Goal: Task Accomplishment & Management: Use online tool/utility

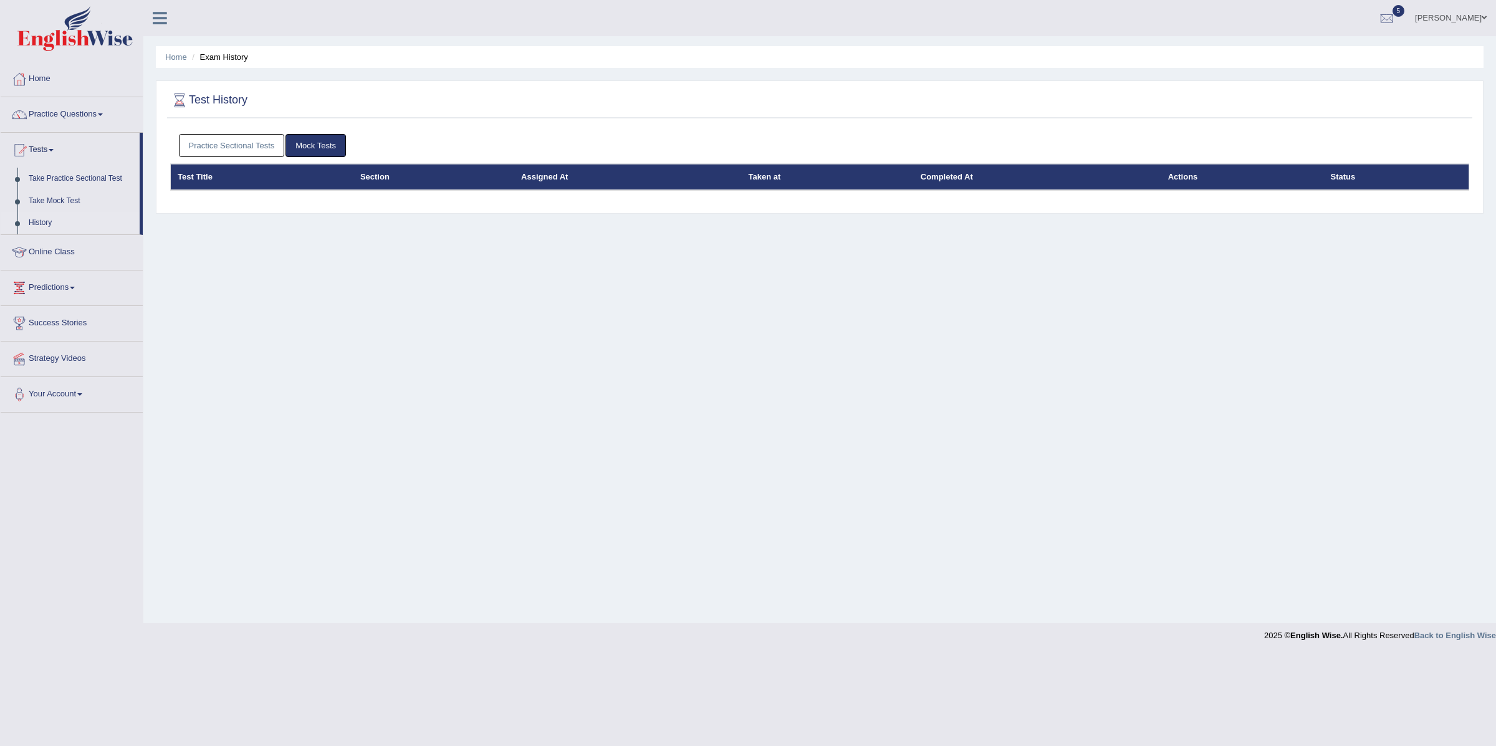
click at [215, 147] on link "Practice Sectional Tests" at bounding box center [232, 145] width 106 height 23
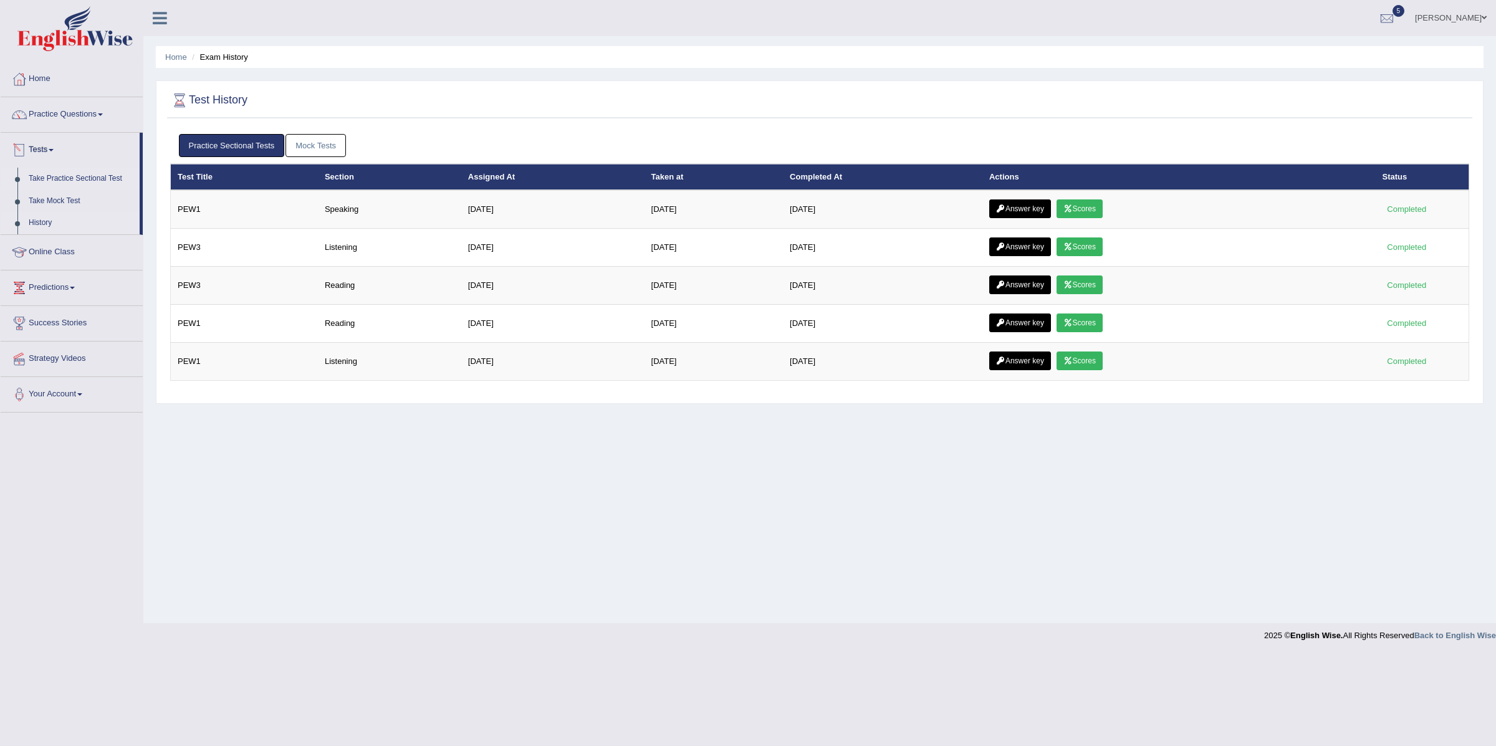
click at [70, 177] on link "Take Practice Sectional Test" at bounding box center [81, 179] width 117 height 22
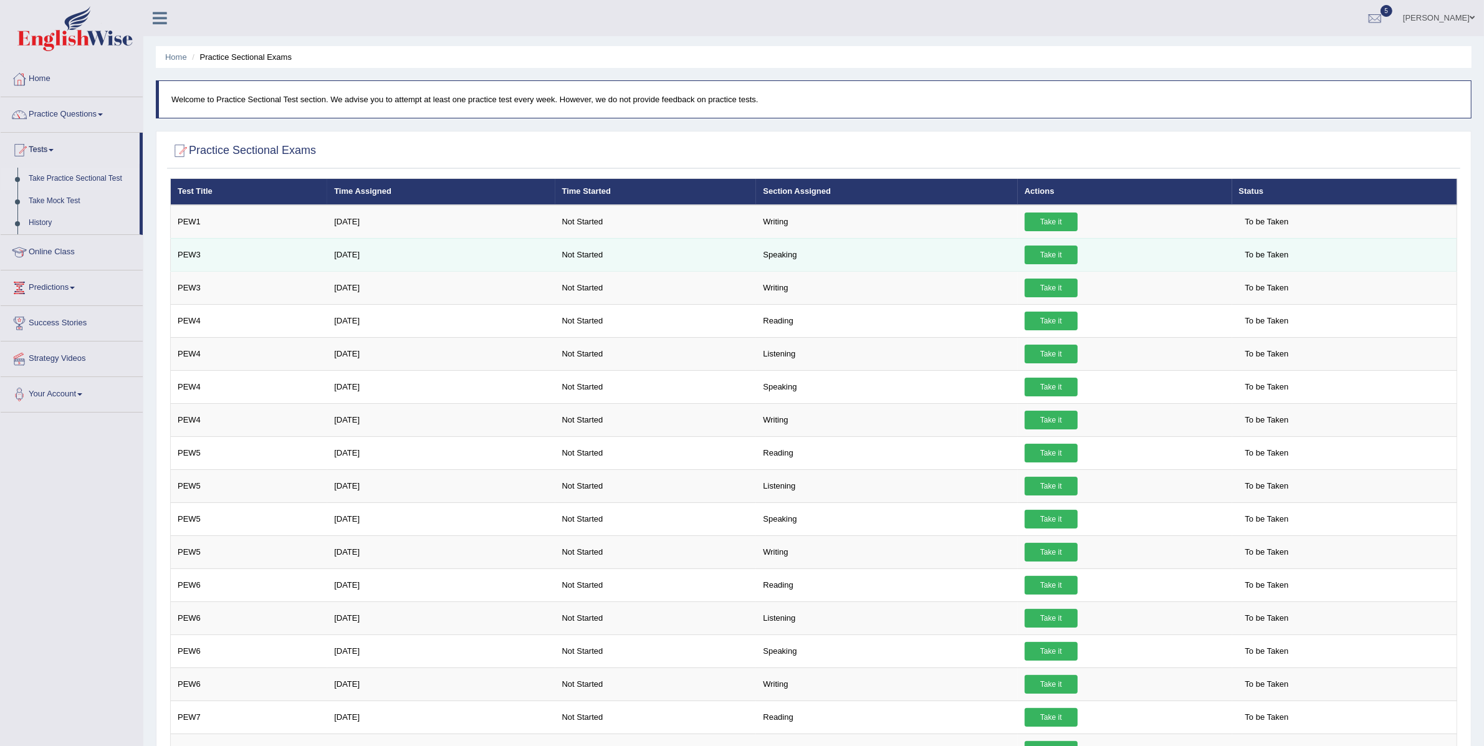
click at [1043, 251] on link "Take it" at bounding box center [1051, 255] width 53 height 19
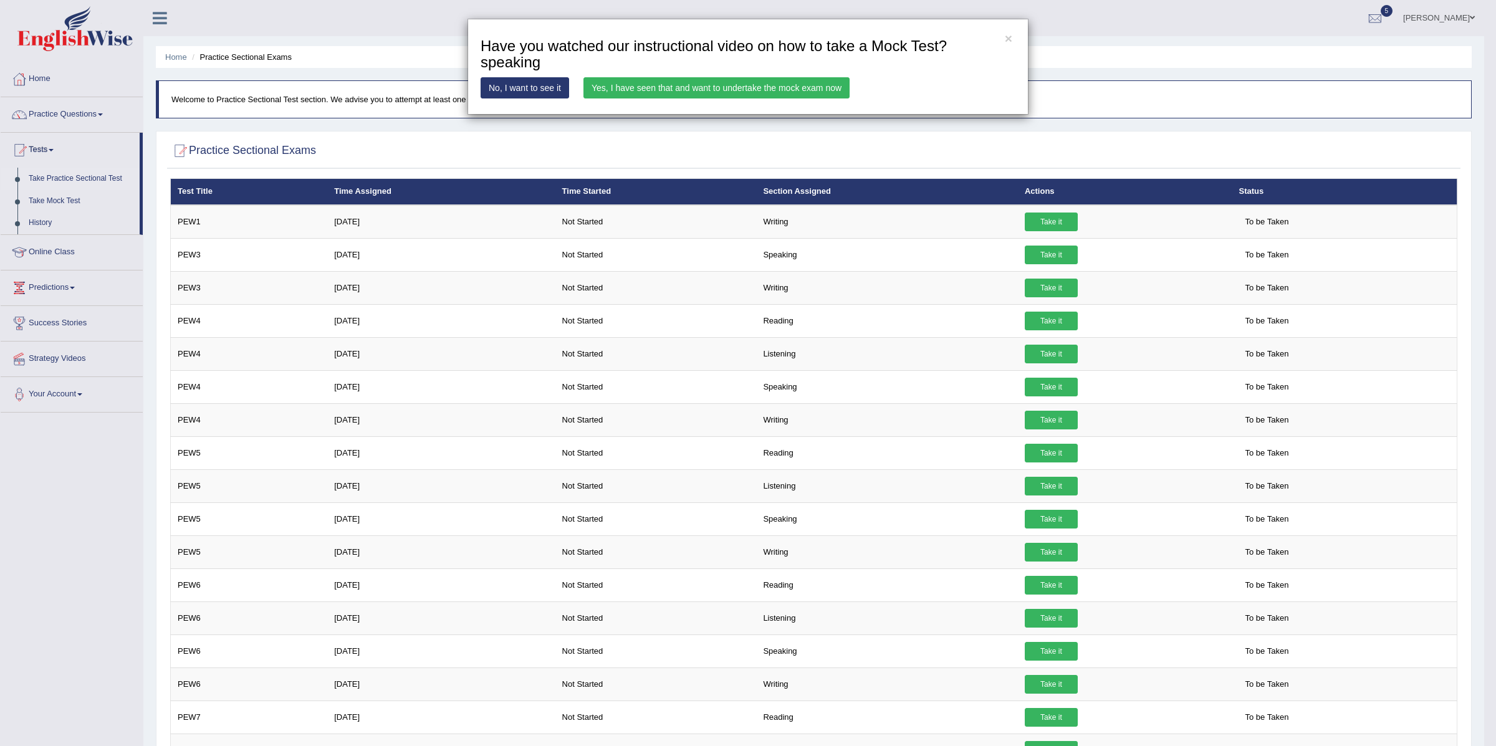
click at [774, 85] on link "Yes, I have seen that and want to undertake the mock exam now" at bounding box center [716, 87] width 266 height 21
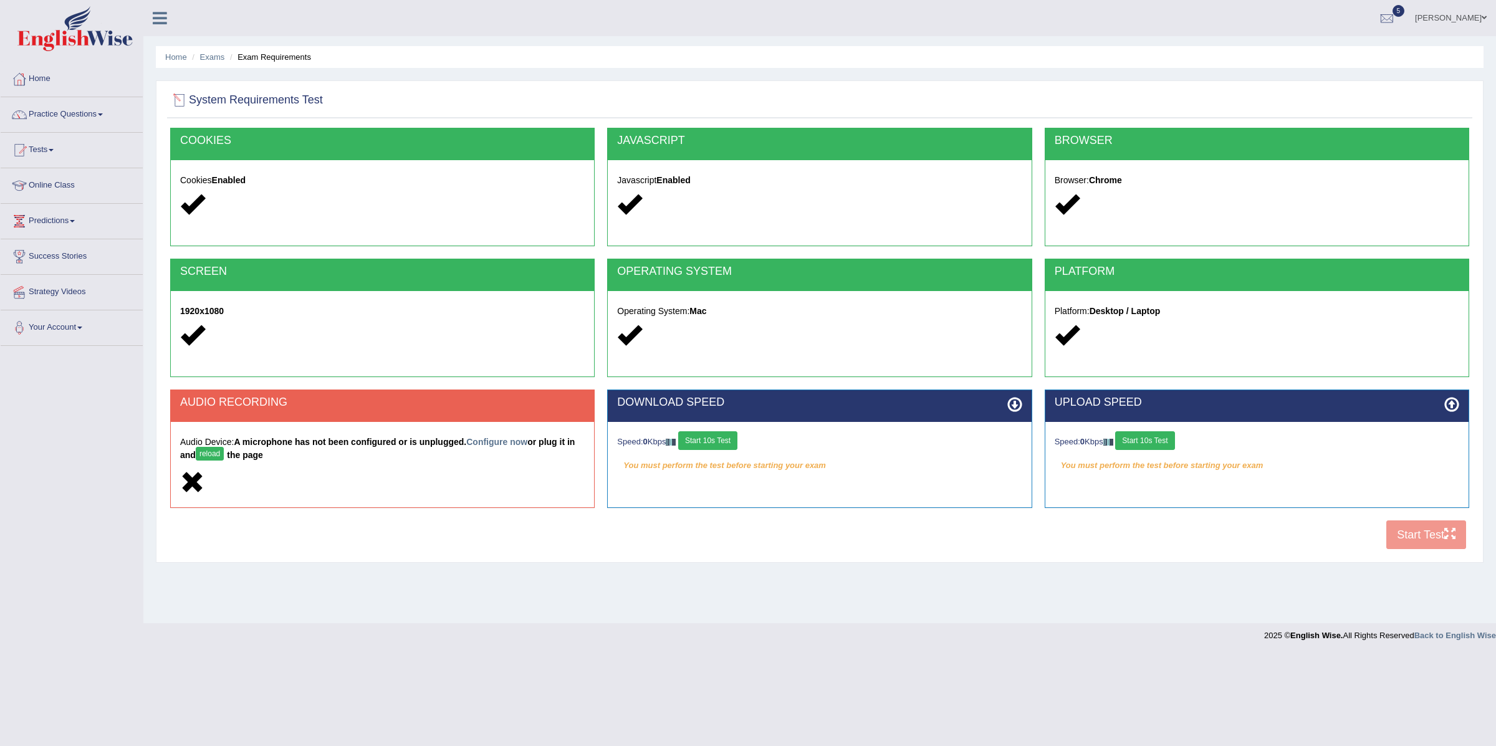
click at [208, 458] on button "reload" at bounding box center [210, 454] width 28 height 14
click at [456, 279] on div "SCREEN 1920x1080" at bounding box center [382, 318] width 424 height 118
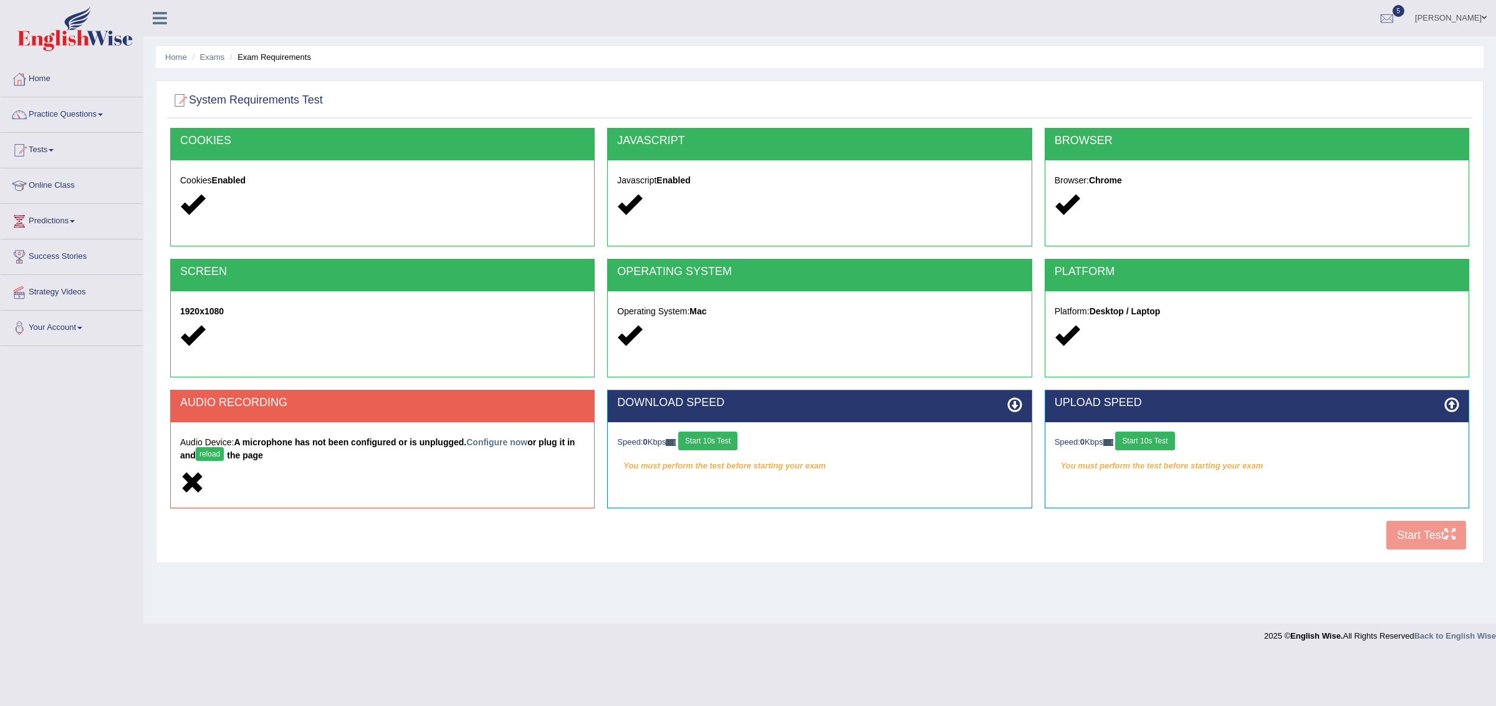
click at [204, 454] on button "reload" at bounding box center [210, 454] width 28 height 14
click at [489, 438] on link "Configure now" at bounding box center [496, 442] width 61 height 10
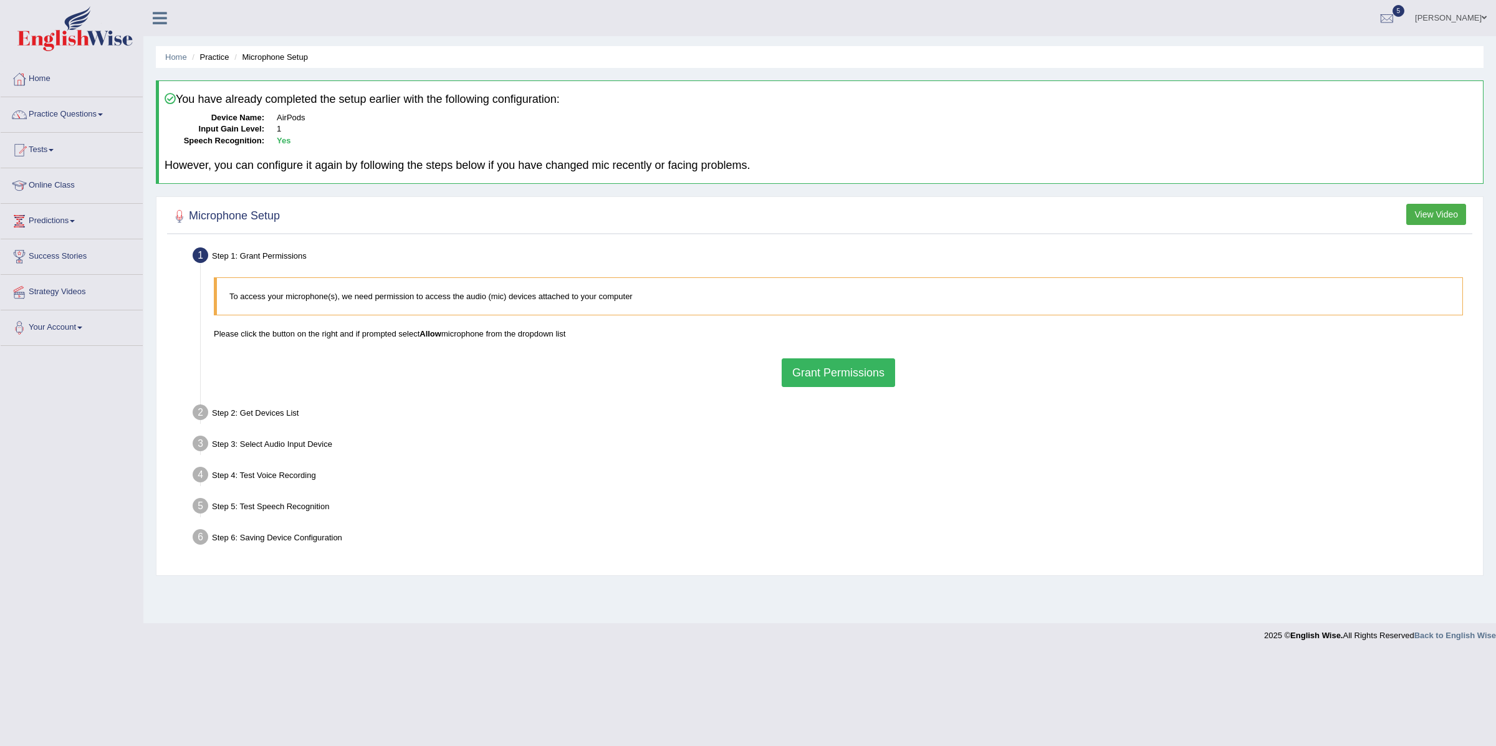
click at [847, 379] on button "Grant Permissions" at bounding box center [838, 372] width 113 height 29
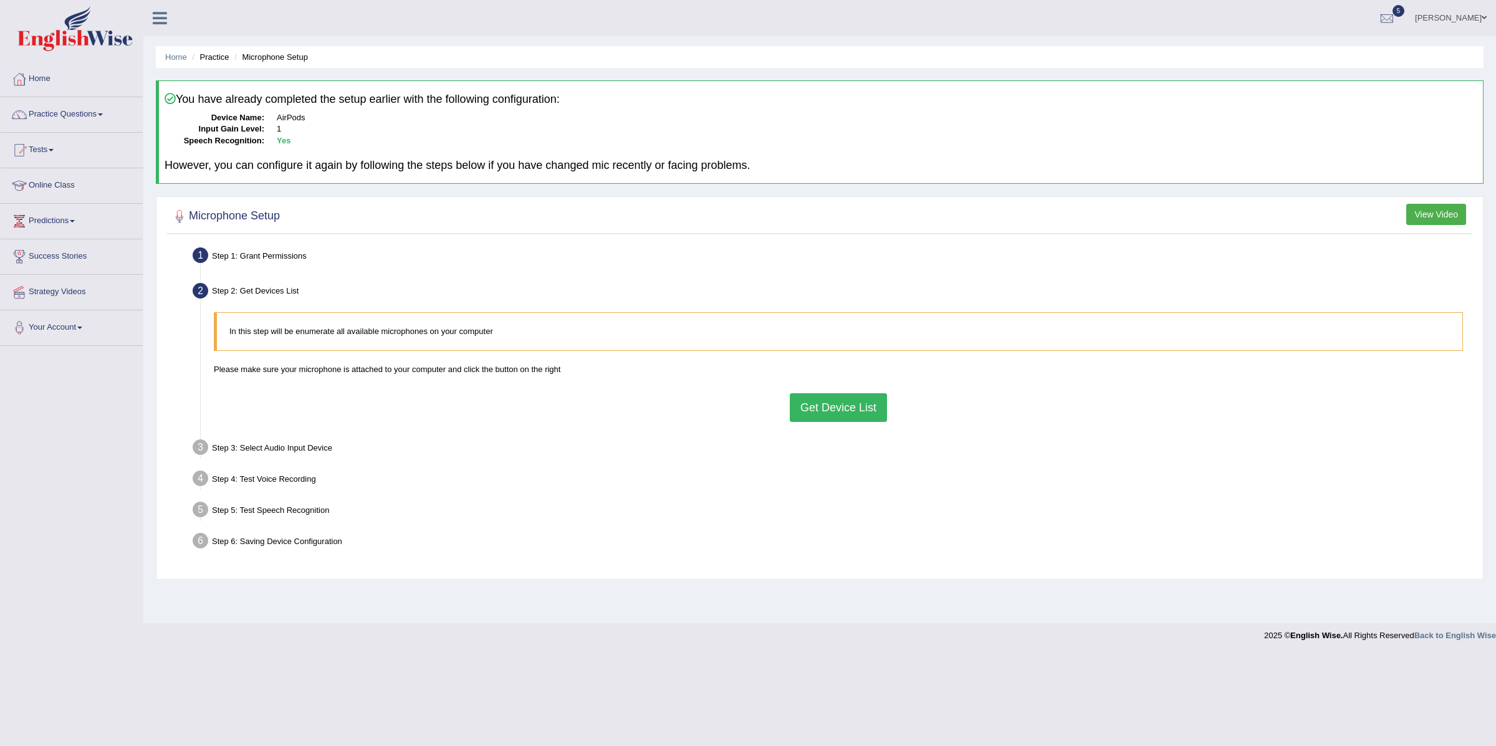
click at [803, 405] on button "Get Device List" at bounding box center [838, 407] width 97 height 29
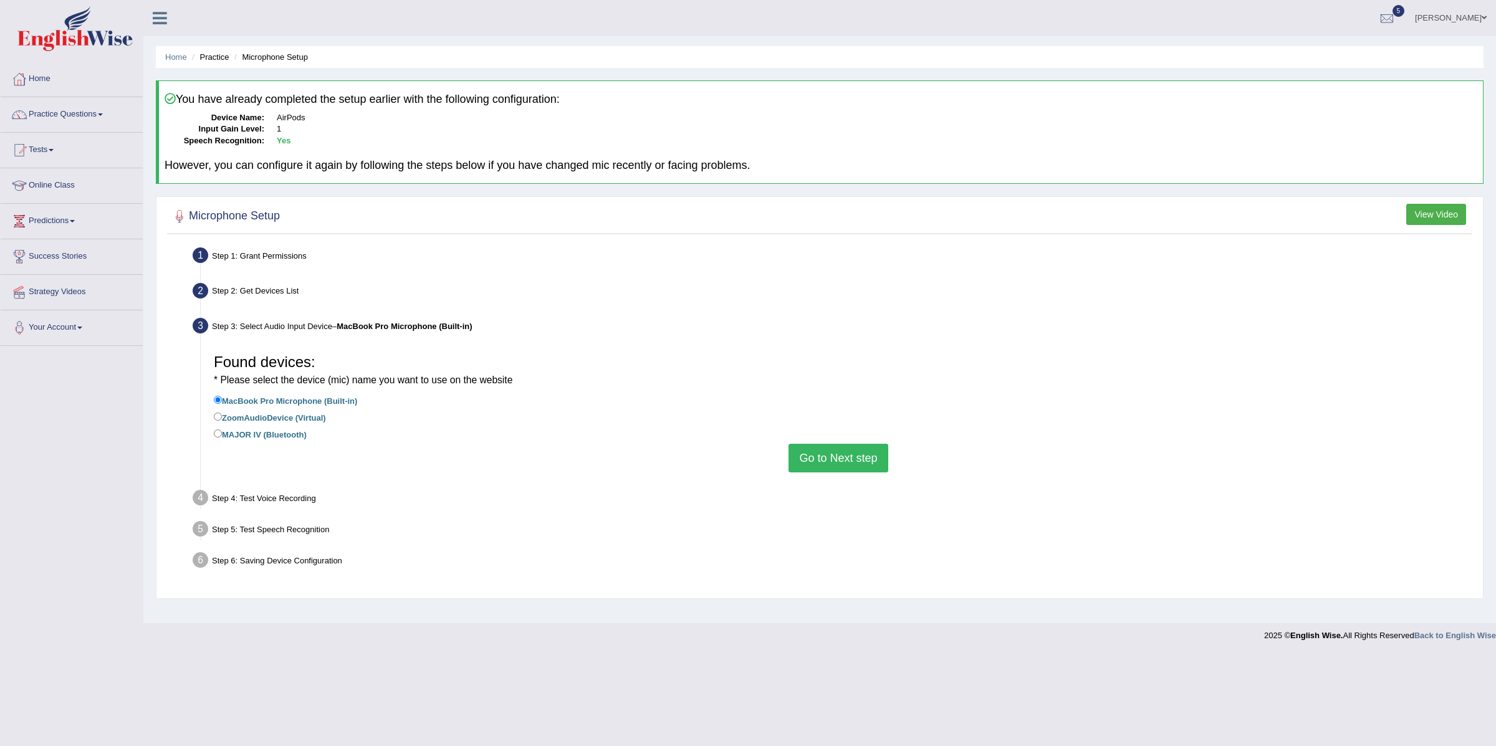
click at [244, 433] on label "MAJOR IV (Bluetooth)" at bounding box center [260, 434] width 93 height 14
click at [222, 433] on input "MAJOR IV (Bluetooth)" at bounding box center [218, 433] width 8 height 8
radio input "true"
click at [834, 461] on button "Go to Next step" at bounding box center [838, 458] width 99 height 29
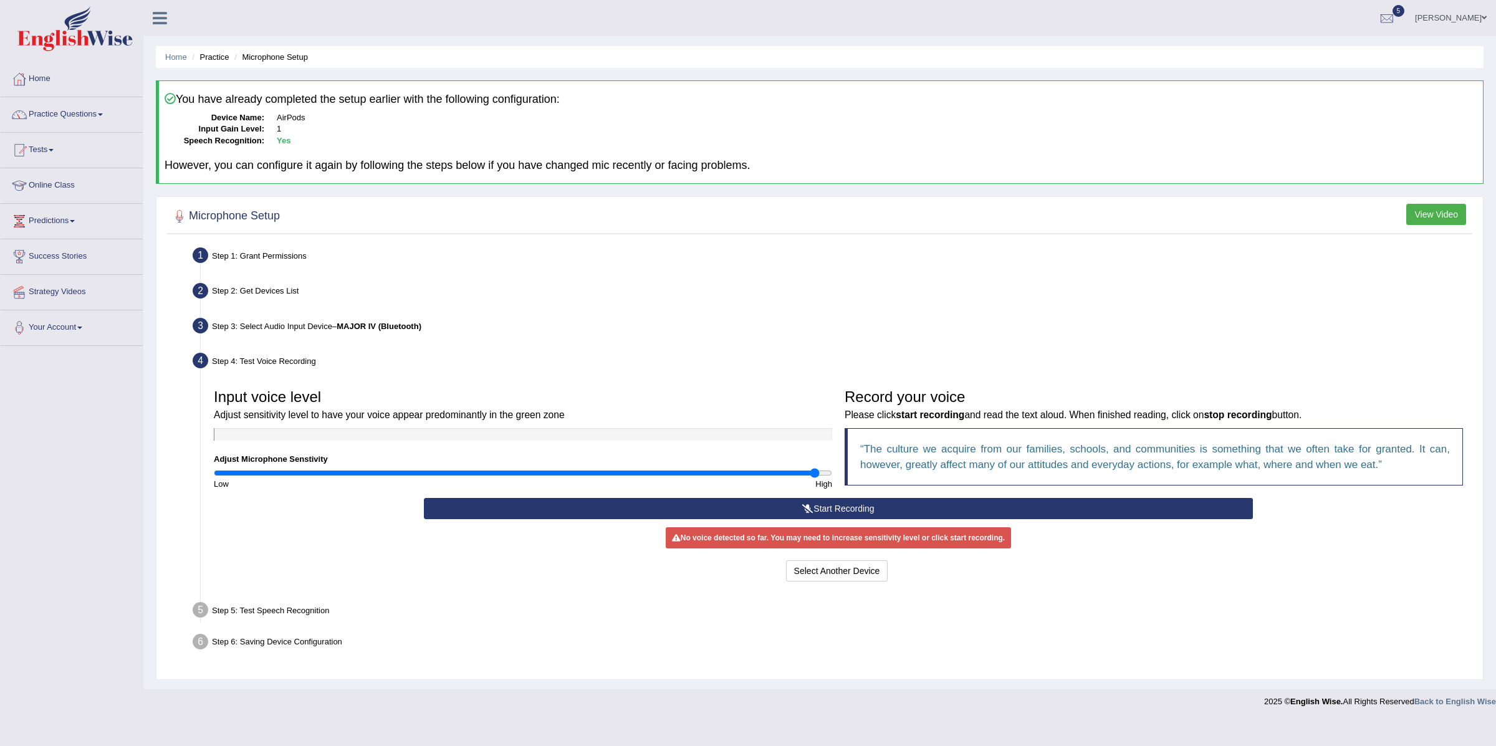
drag, startPoint x: 520, startPoint y: 470, endPoint x: 817, endPoint y: 480, distance: 296.9
click at [817, 478] on input "range" at bounding box center [523, 473] width 618 height 10
click at [816, 512] on button "Start Recording" at bounding box center [838, 508] width 828 height 21
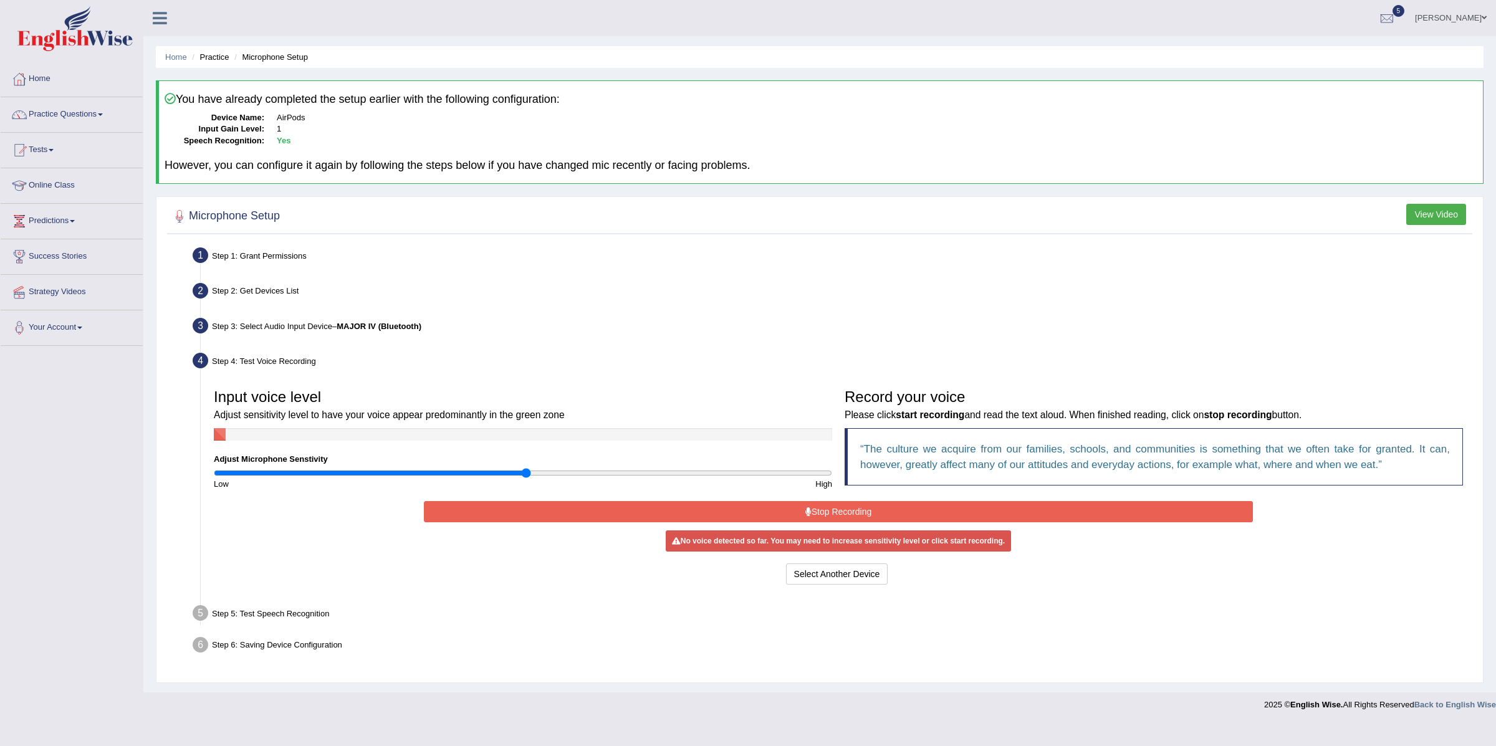
drag, startPoint x: 811, startPoint y: 471, endPoint x: 526, endPoint y: 477, distance: 284.9
click at [526, 477] on input "range" at bounding box center [523, 473] width 618 height 10
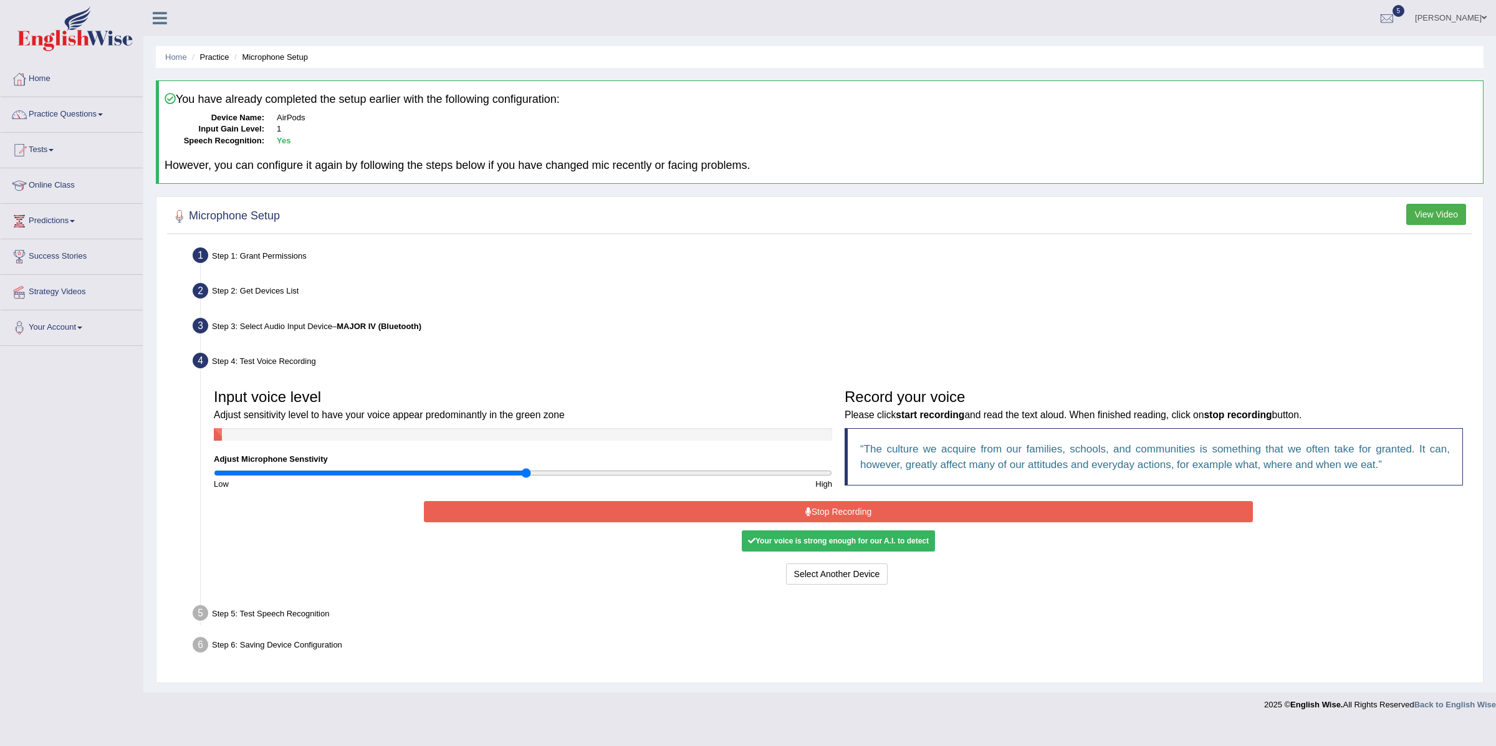
click at [644, 503] on button "Stop Recording" at bounding box center [838, 511] width 828 height 21
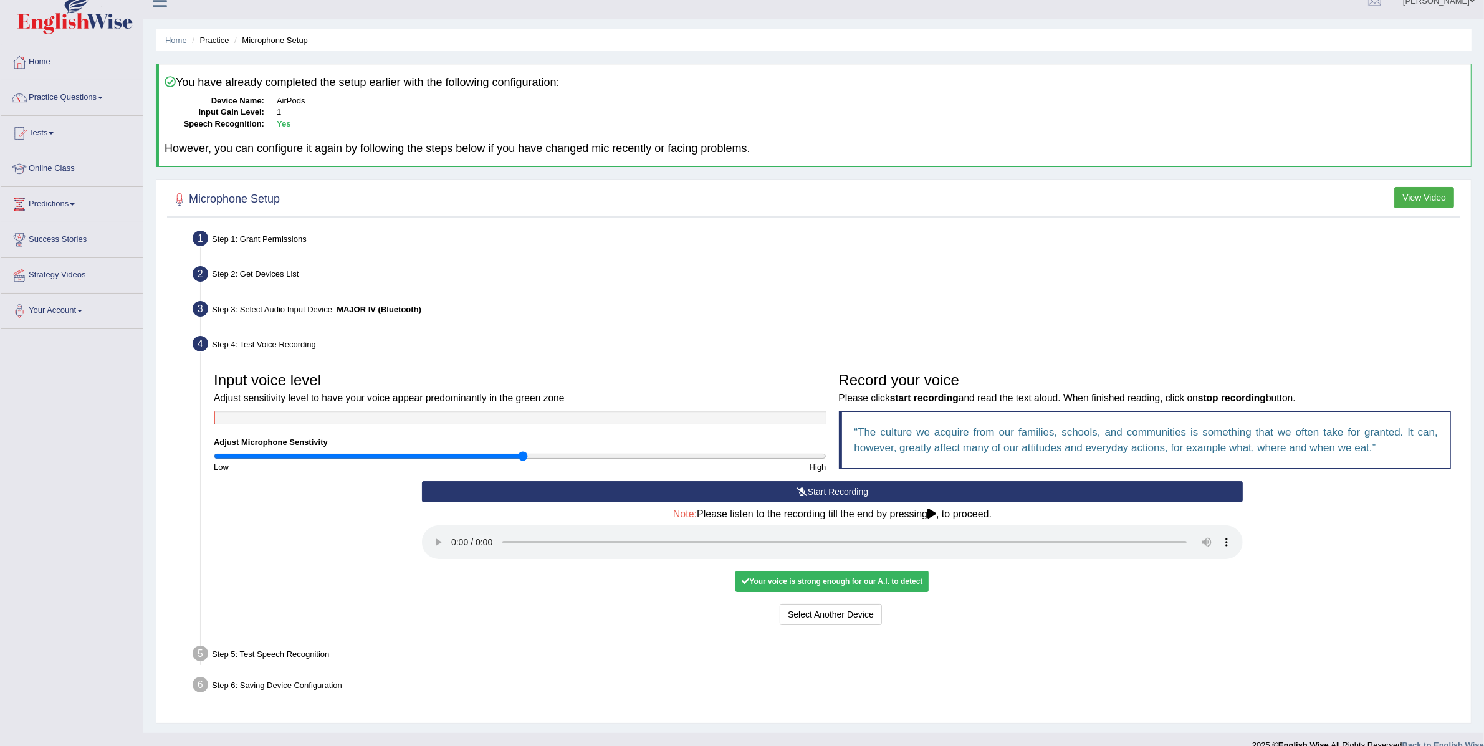
scroll to position [35, 0]
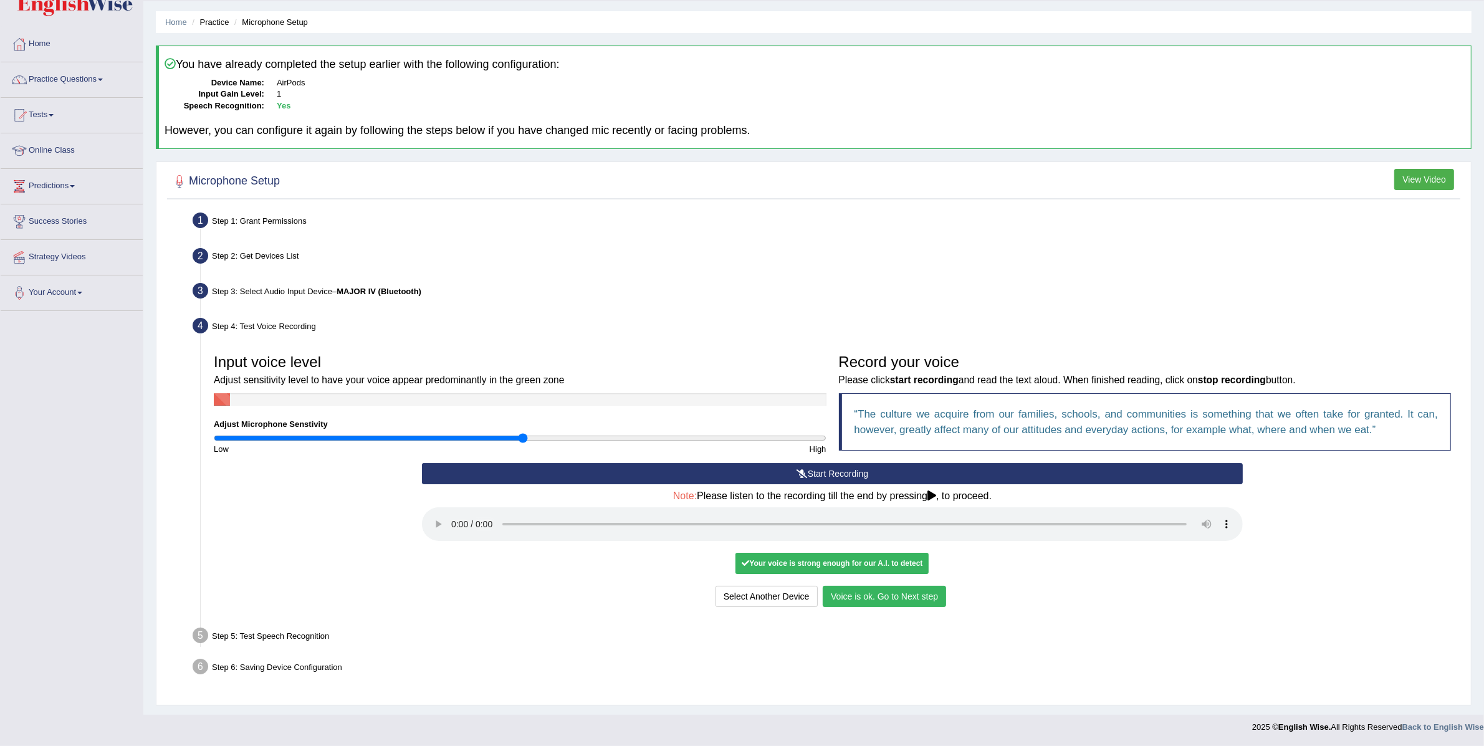
click at [837, 595] on button "Voice is ok. Go to Next step" at bounding box center [884, 596] width 123 height 21
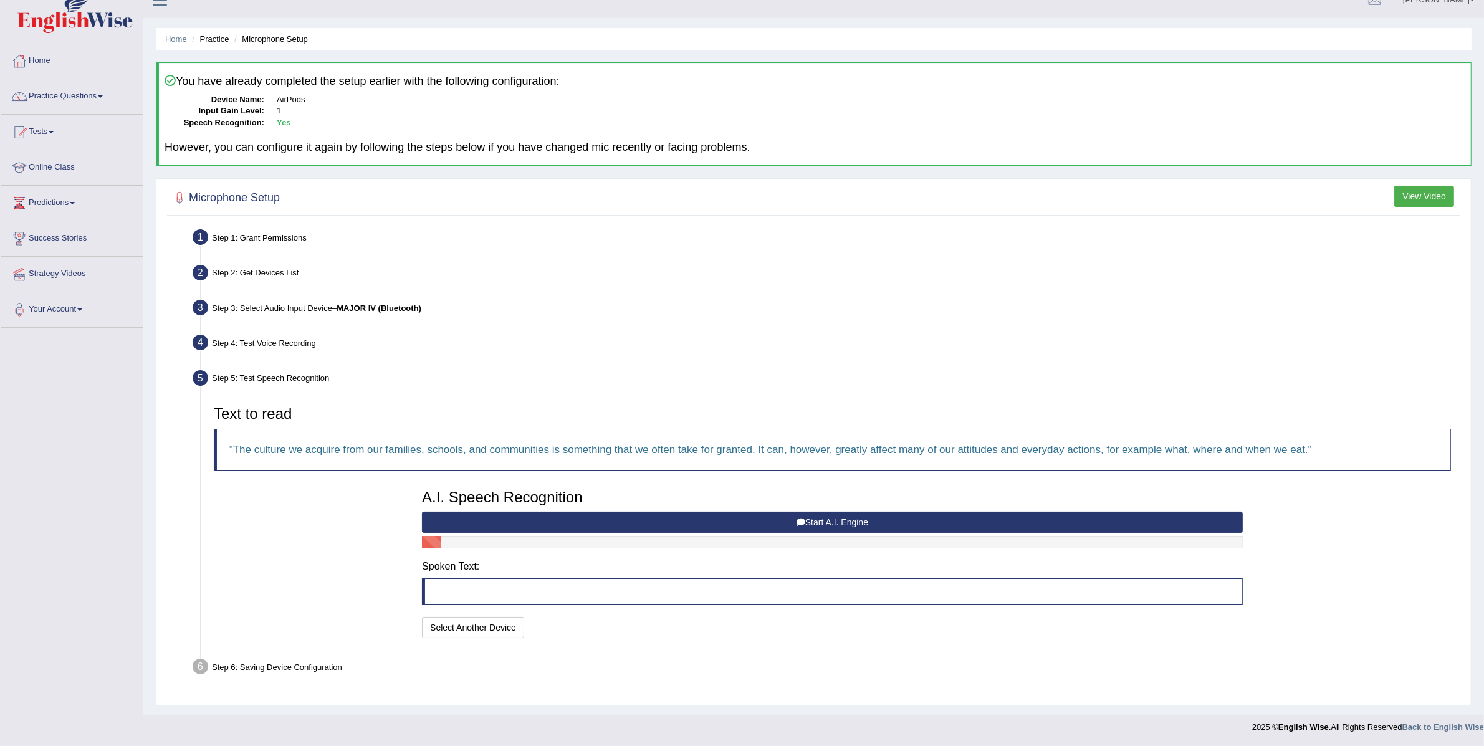
scroll to position [19, 0]
click at [717, 522] on button "Start A.I. Engine" at bounding box center [832, 522] width 821 height 21
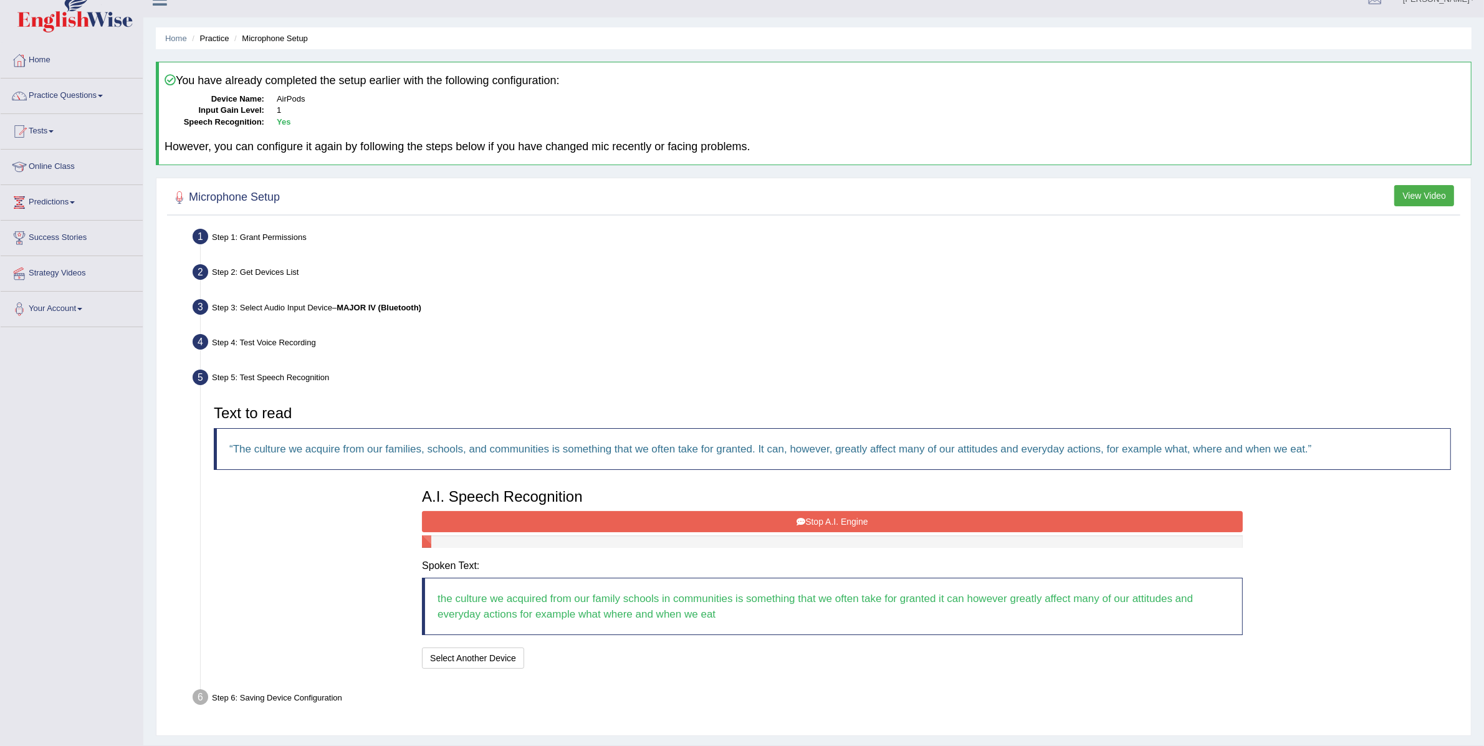
click at [608, 524] on button "Stop A.I. Engine" at bounding box center [832, 521] width 821 height 21
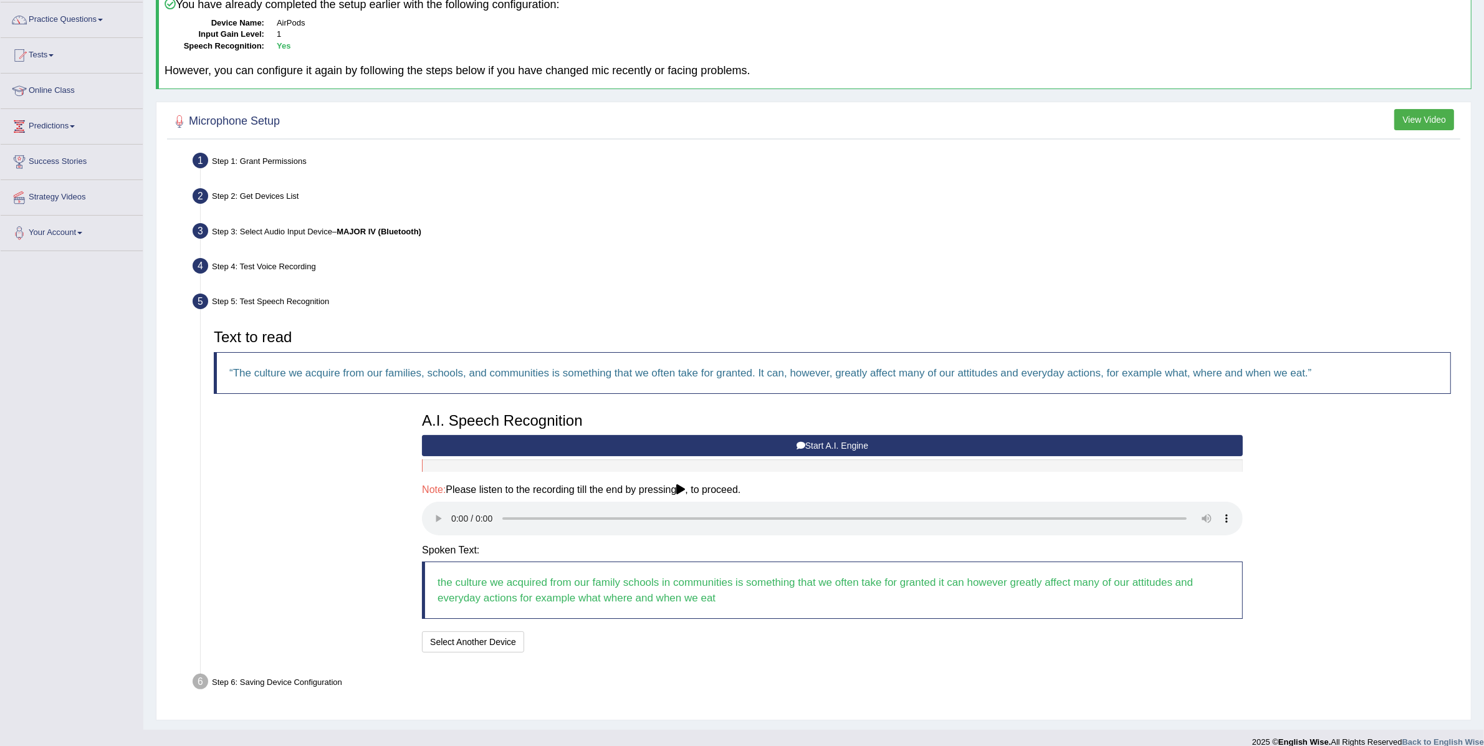
scroll to position [110, 0]
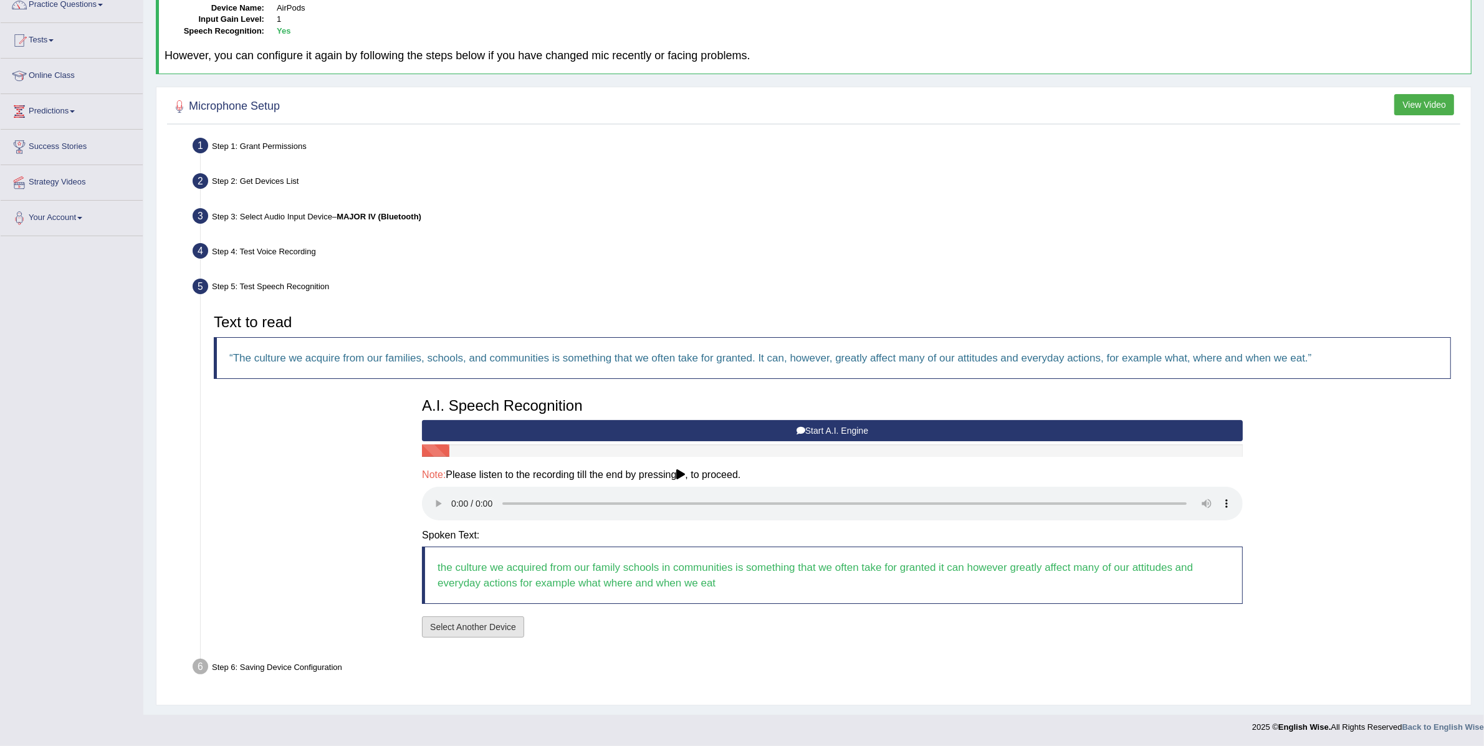
click at [488, 622] on button "Select Another Device" at bounding box center [473, 626] width 102 height 21
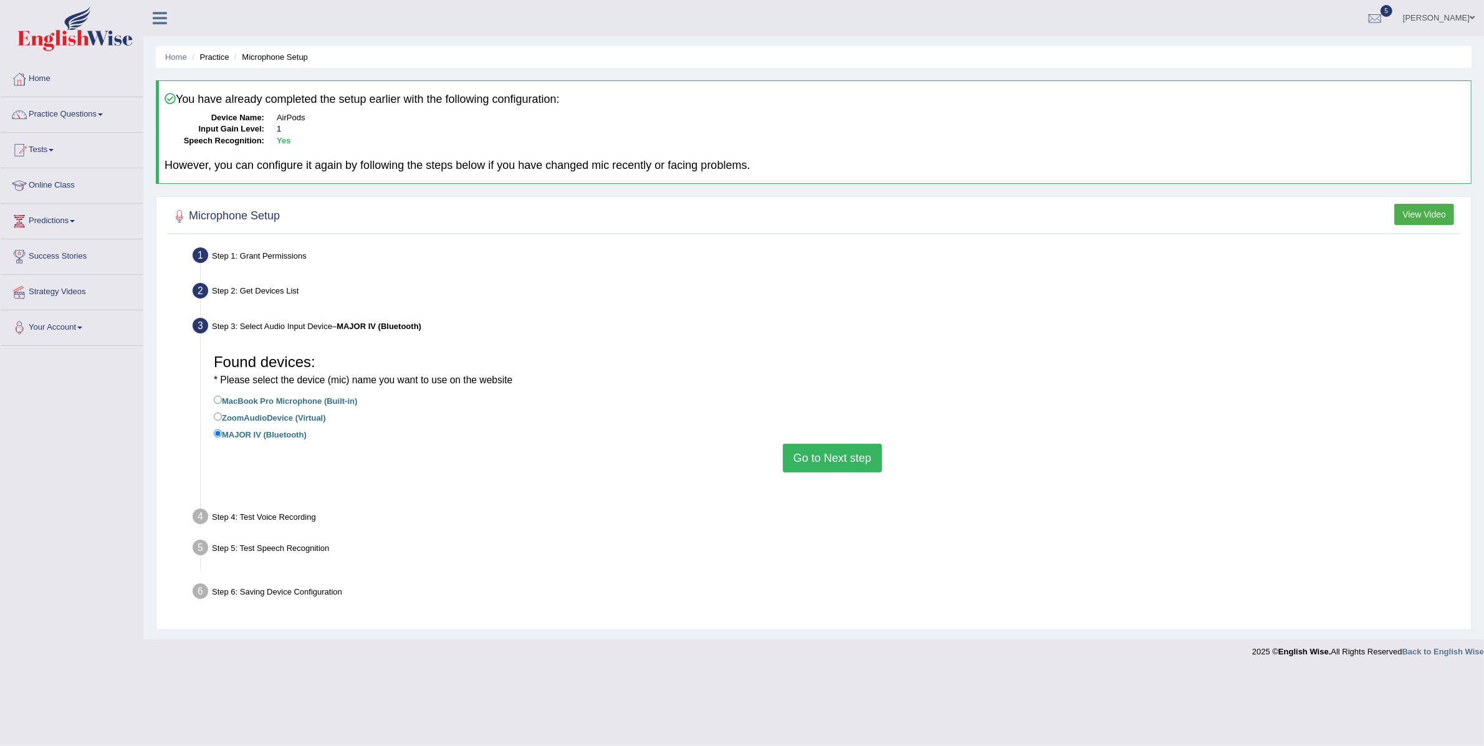
scroll to position [0, 0]
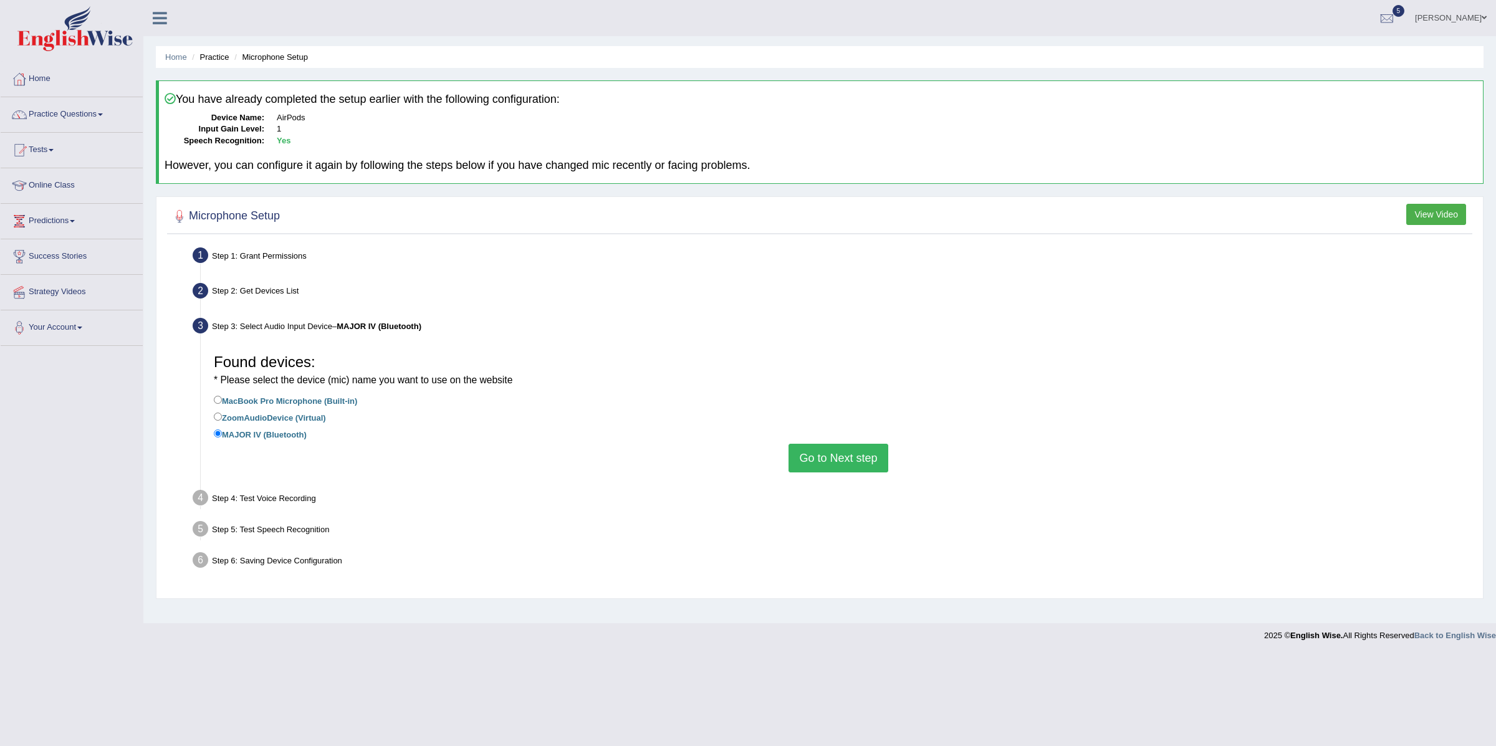
click at [810, 458] on button "Go to Next step" at bounding box center [838, 458] width 99 height 29
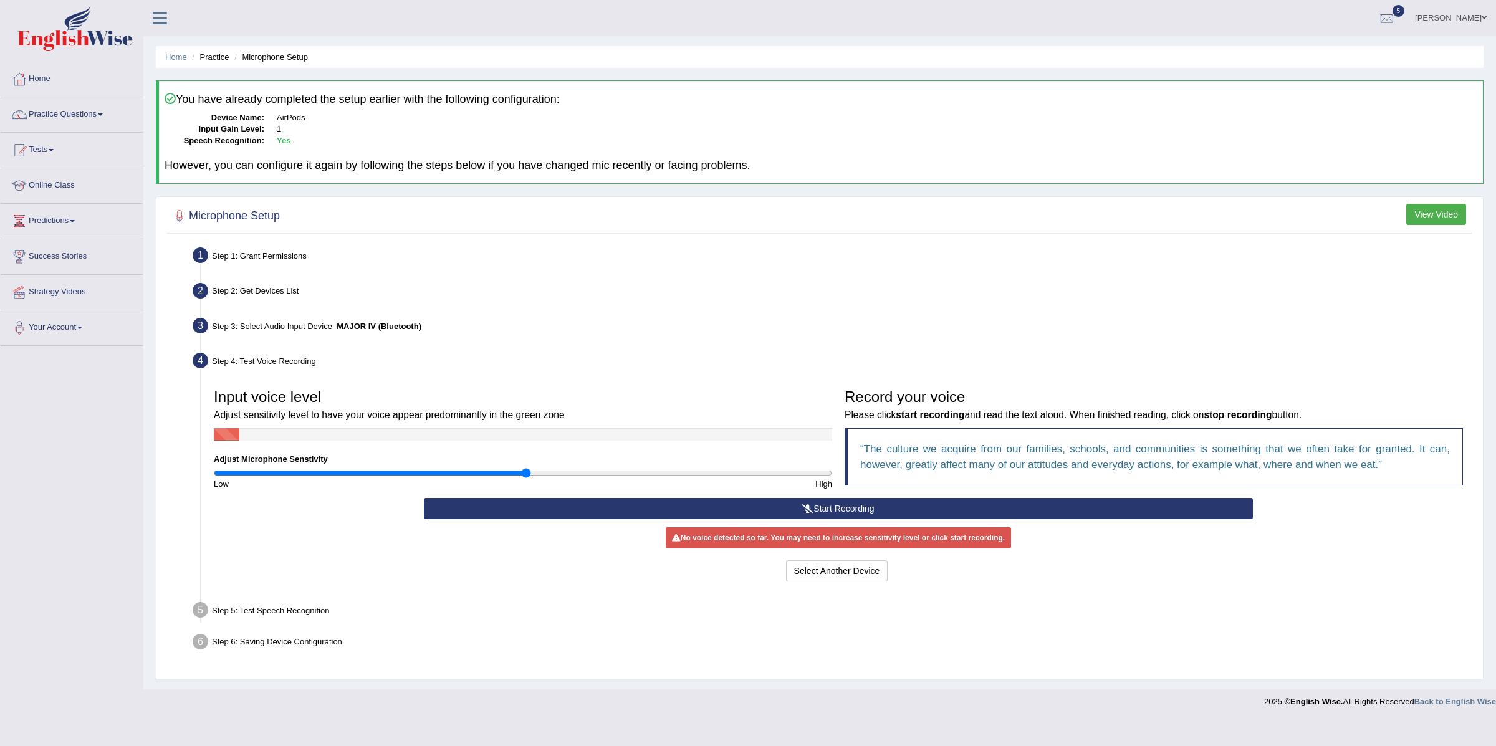
click at [796, 517] on button "Start Recording" at bounding box center [838, 508] width 828 height 21
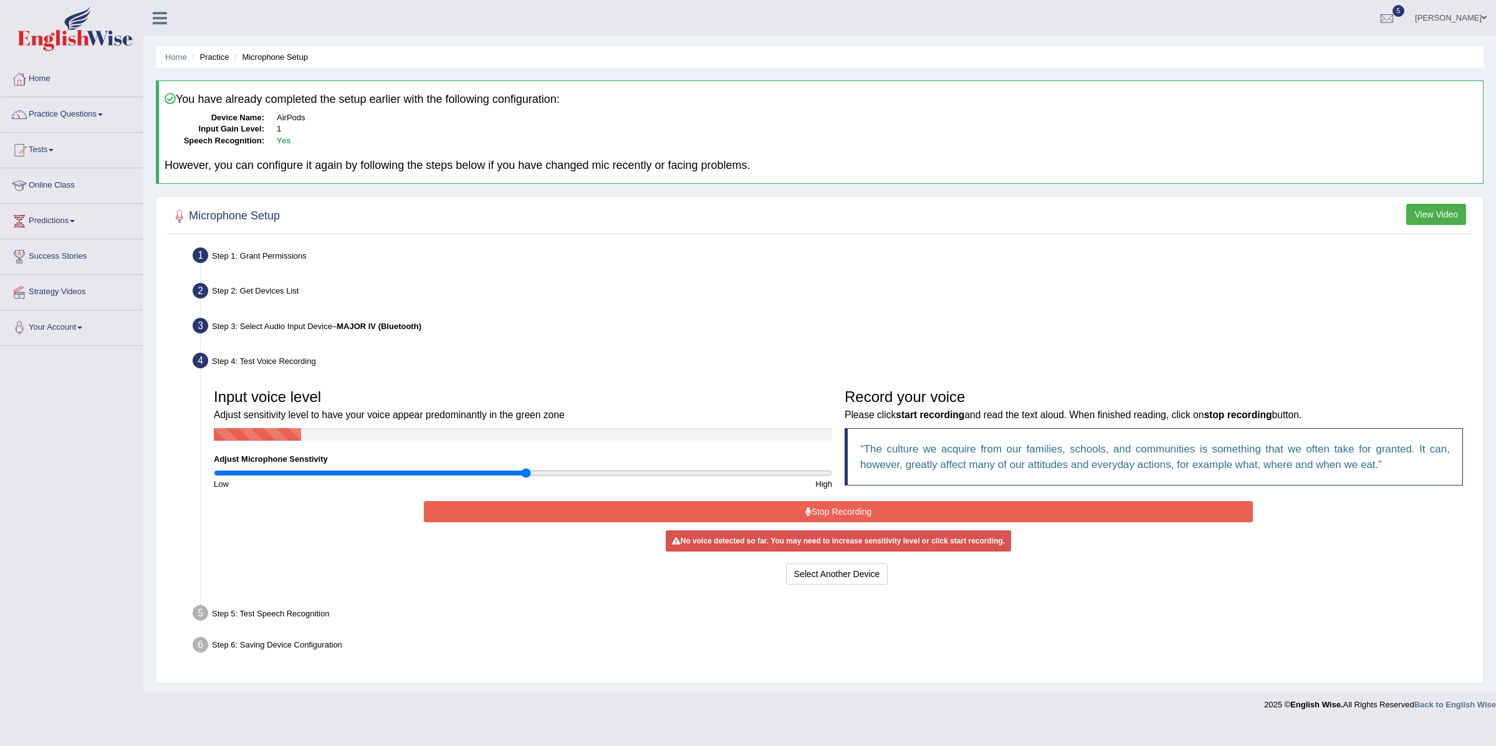
click at [751, 506] on button "Stop Recording" at bounding box center [838, 511] width 828 height 21
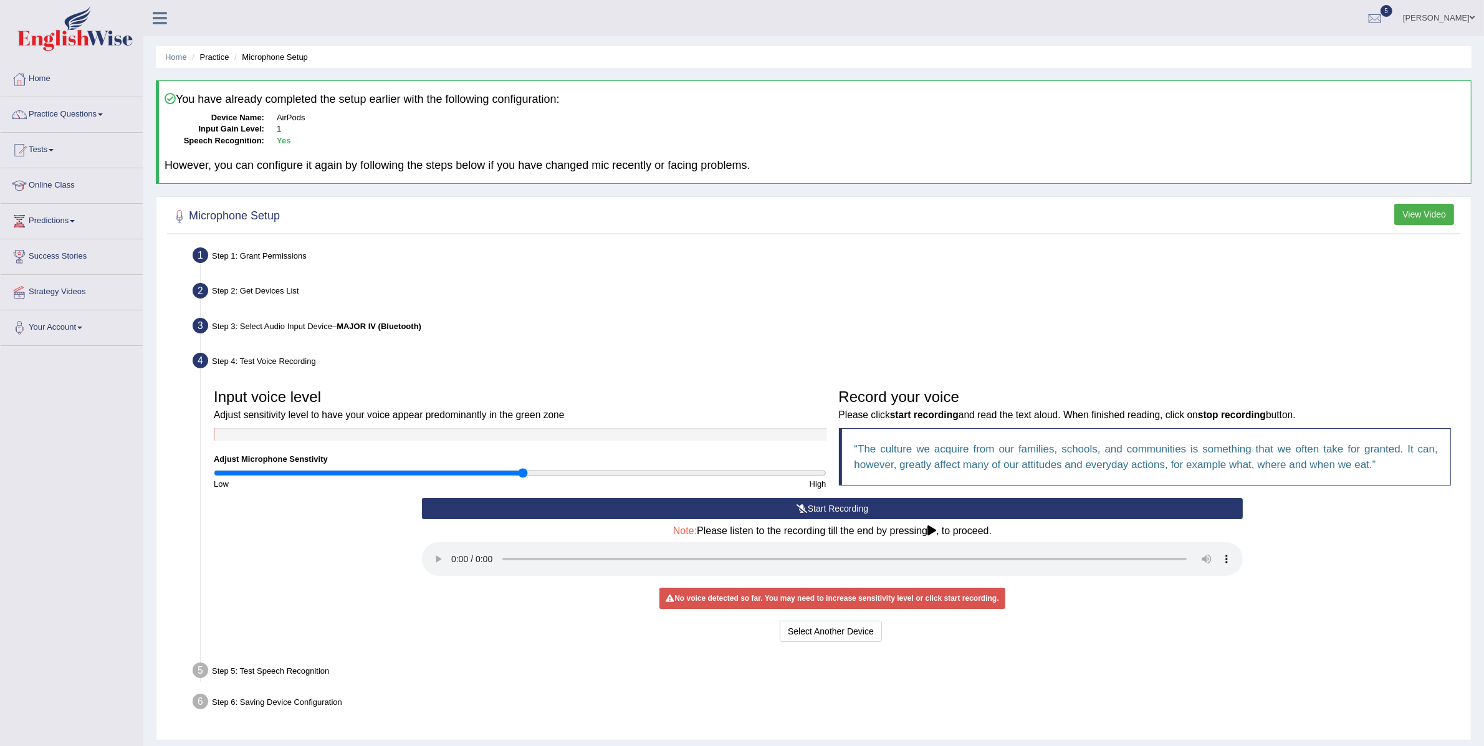
click at [751, 506] on button "Start Recording" at bounding box center [832, 508] width 821 height 21
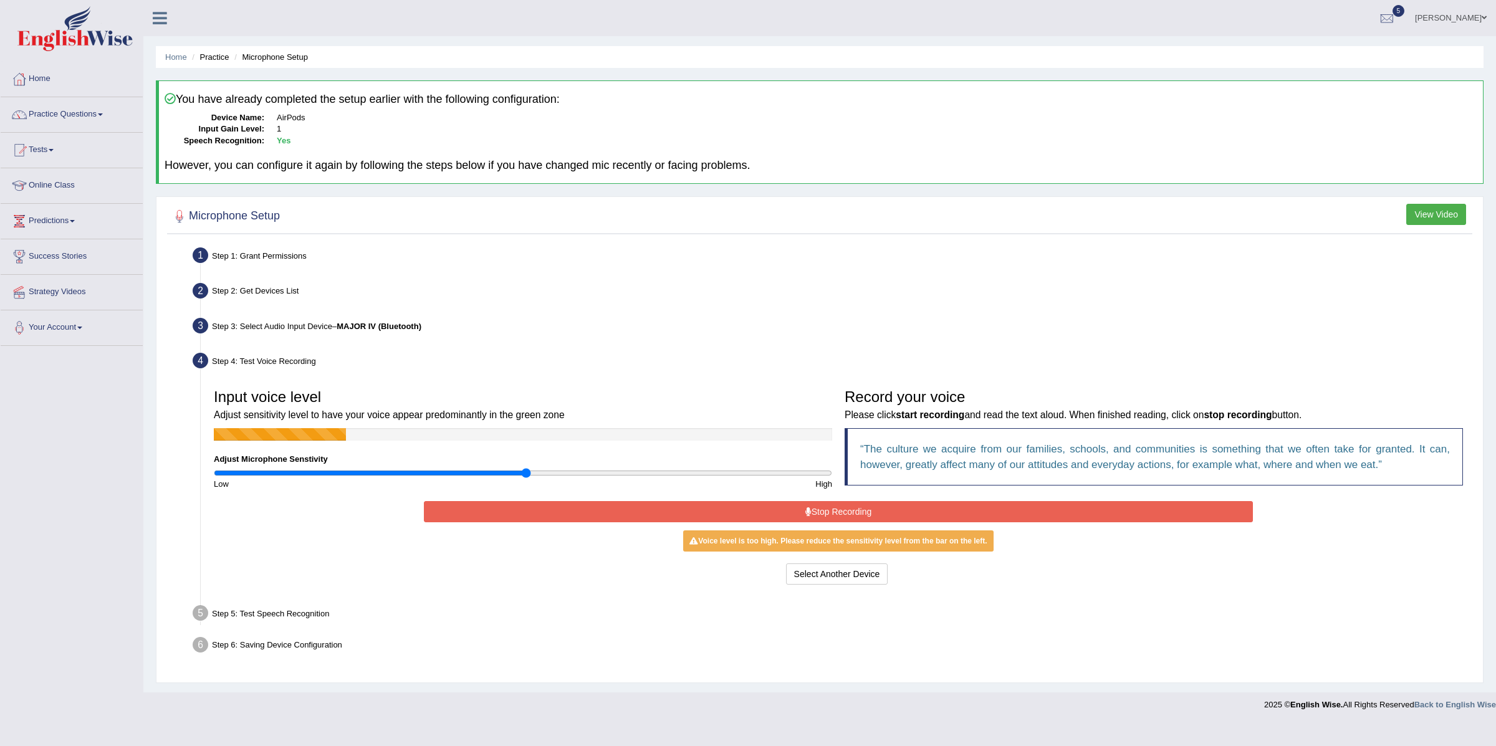
click at [910, 512] on button "Stop Recording" at bounding box center [838, 511] width 828 height 21
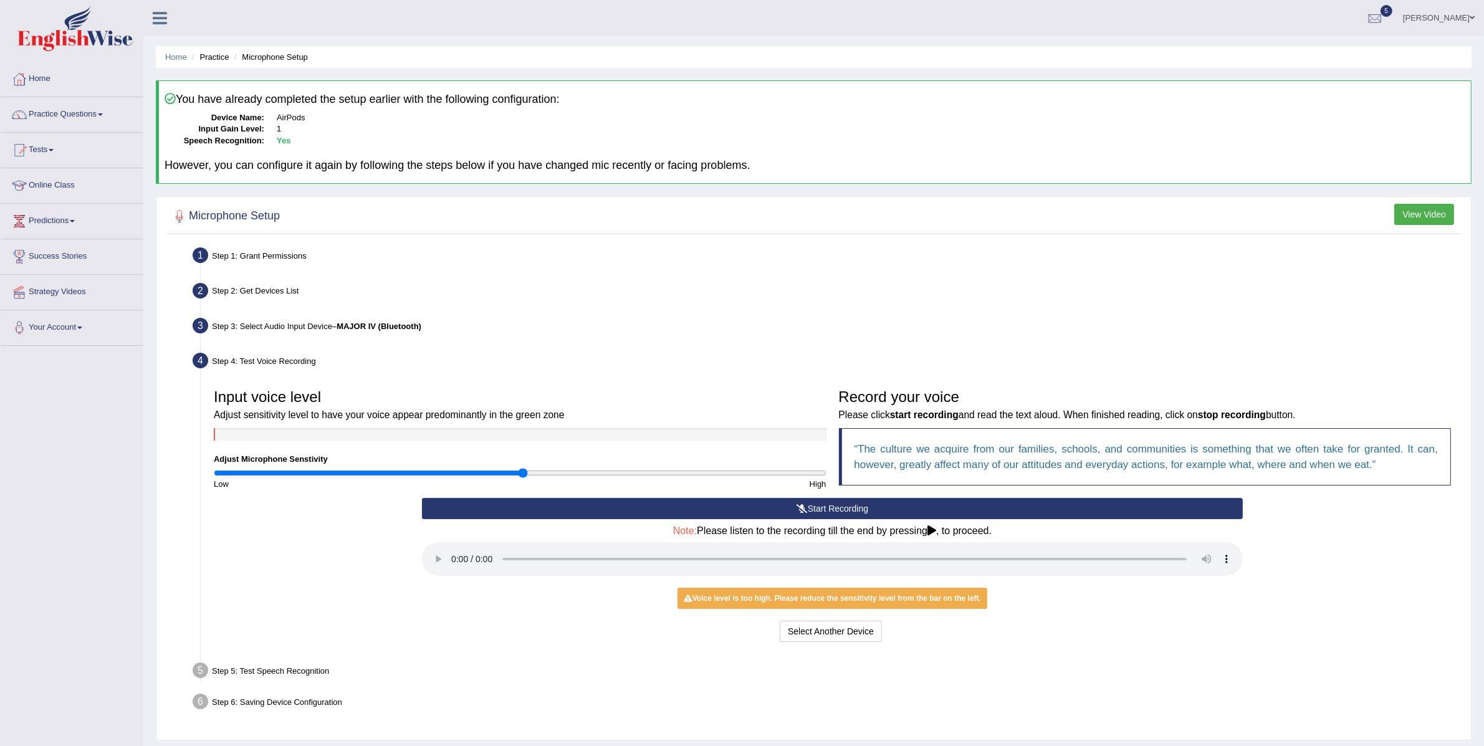
click at [787, 598] on div "Voice level is too high. Please reduce the sensitivity level from the bar on th…" at bounding box center [833, 598] width 310 height 21
click at [569, 510] on button "Start Recording" at bounding box center [832, 508] width 821 height 21
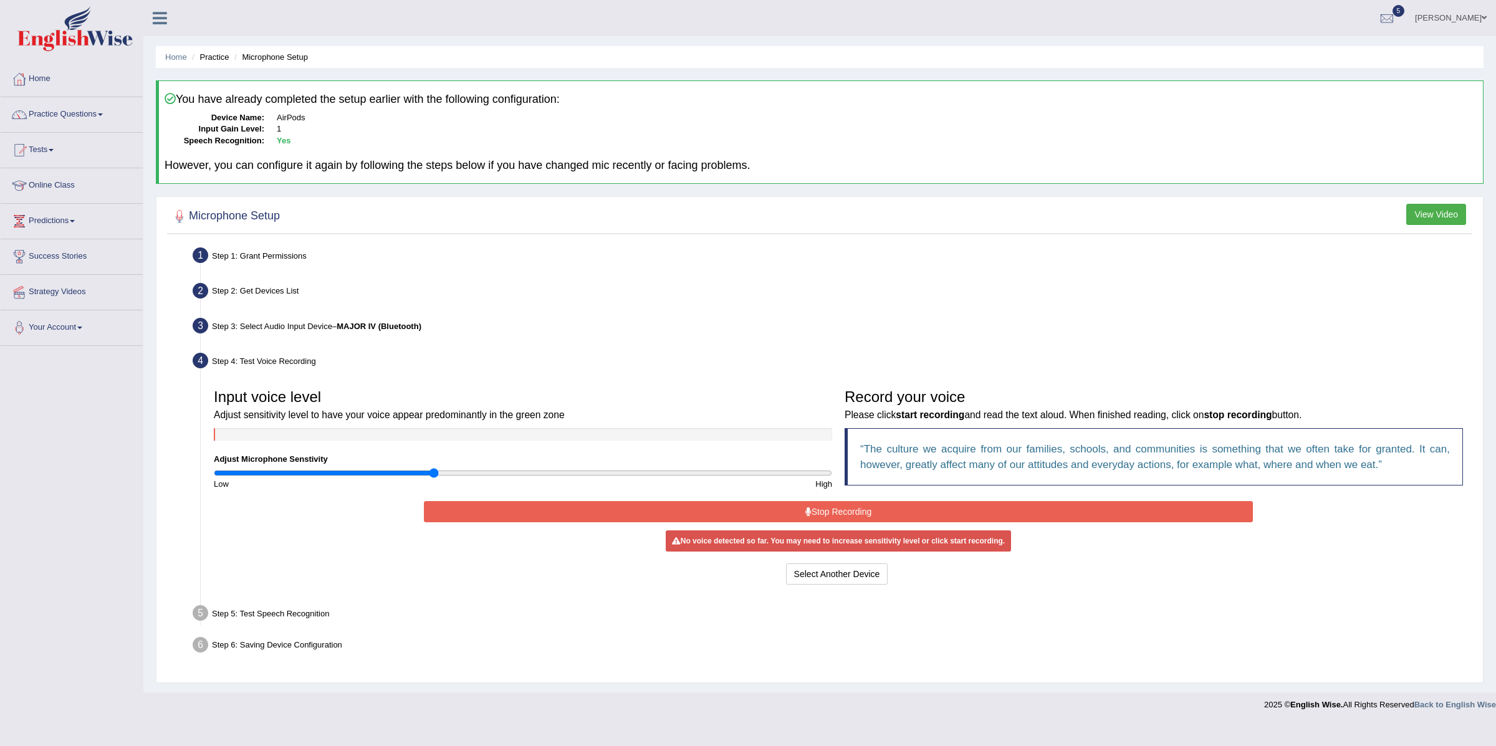
drag, startPoint x: 523, startPoint y: 472, endPoint x: 435, endPoint y: 484, distance: 88.8
type input "0.72"
click at [435, 478] on input "range" at bounding box center [523, 473] width 618 height 10
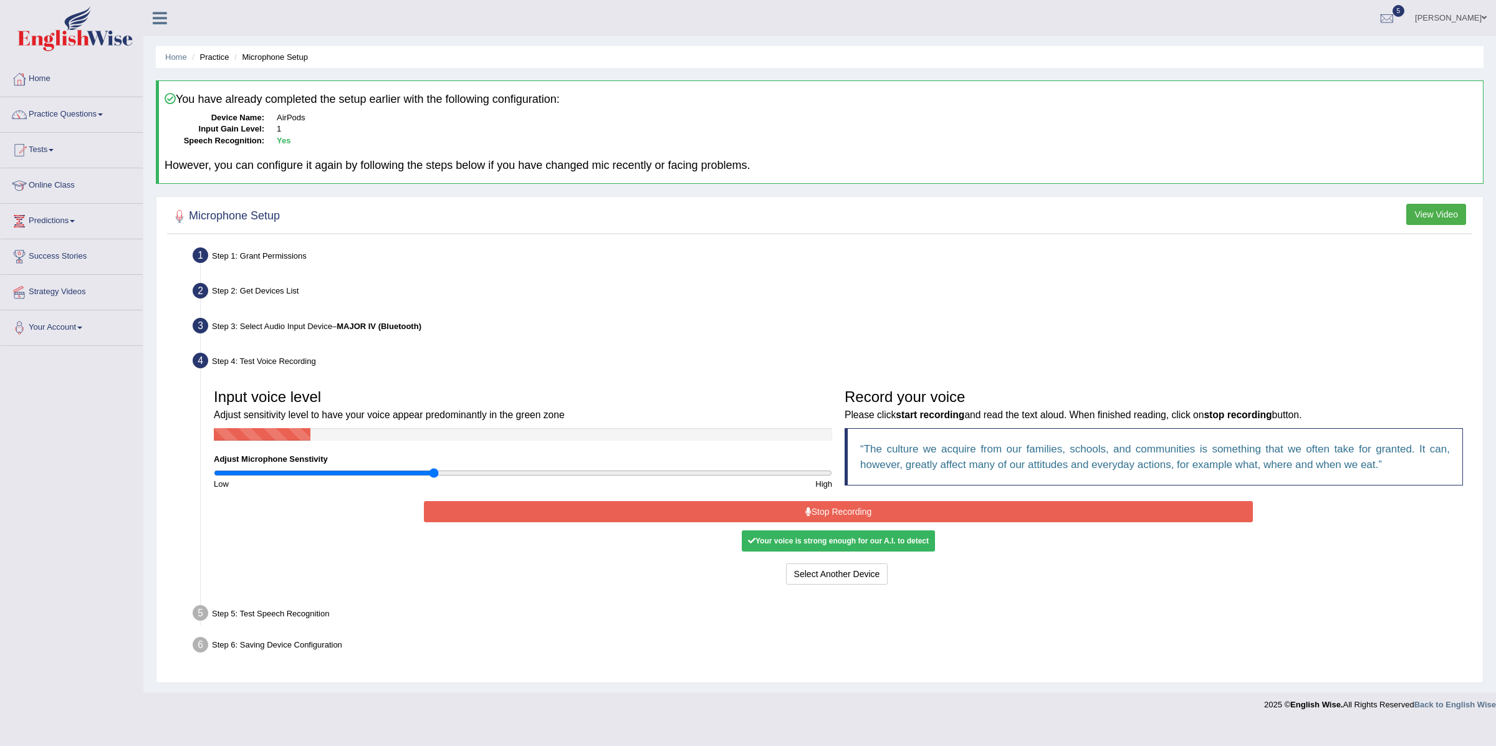
click at [914, 509] on button "Stop Recording" at bounding box center [838, 511] width 828 height 21
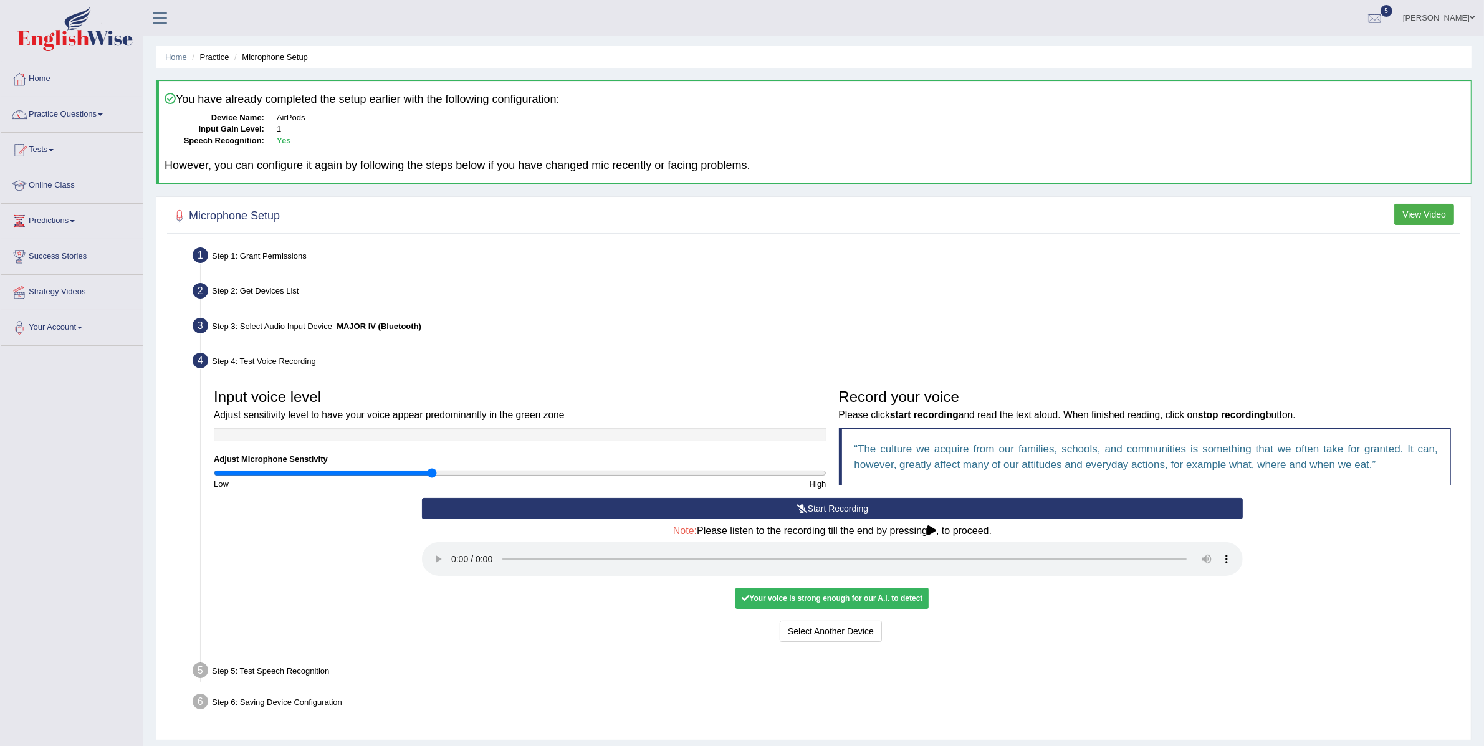
click at [807, 601] on div "Your voice is strong enough for our A.I. to detect" at bounding box center [832, 598] width 193 height 21
click at [75, 109] on link "Practice Questions" at bounding box center [72, 112] width 142 height 31
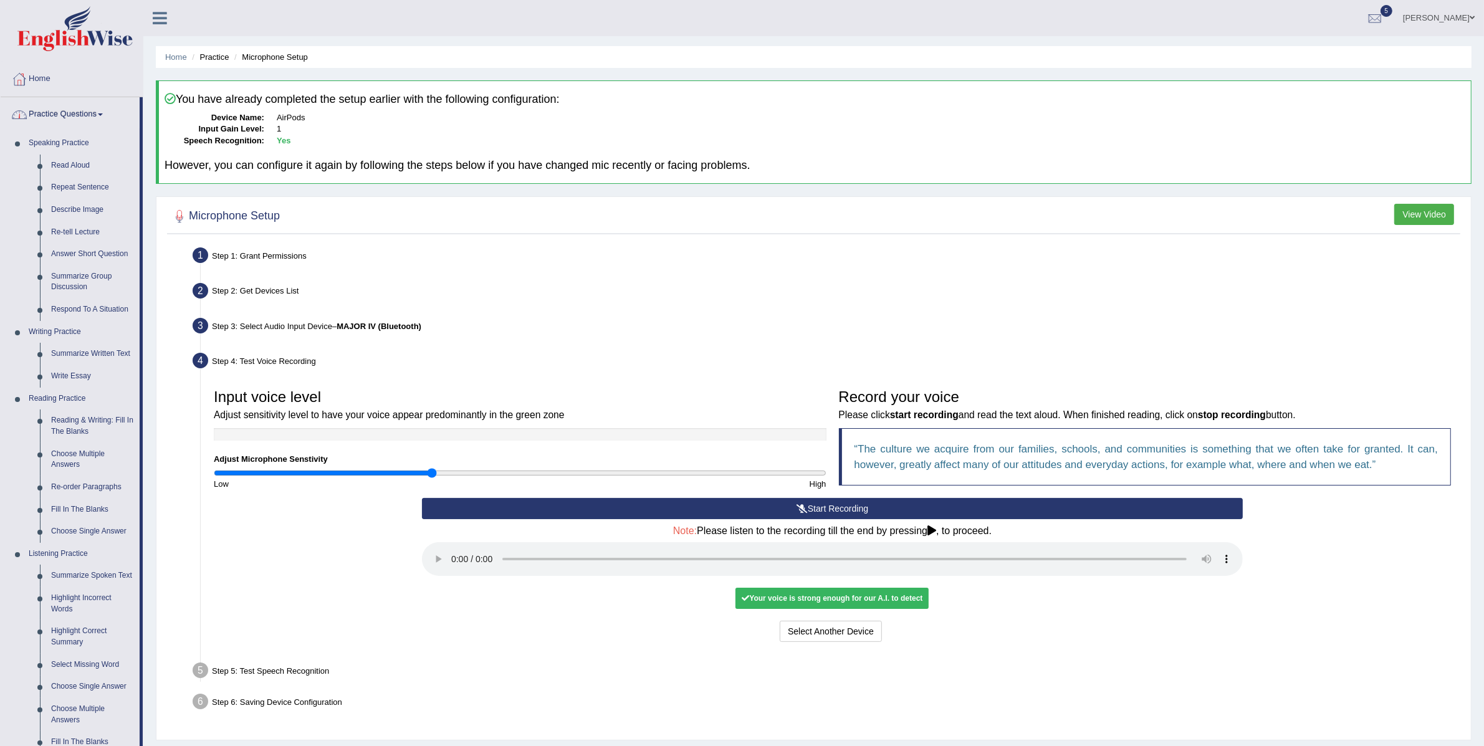
click at [85, 95] on li "Home" at bounding box center [72, 80] width 142 height 36
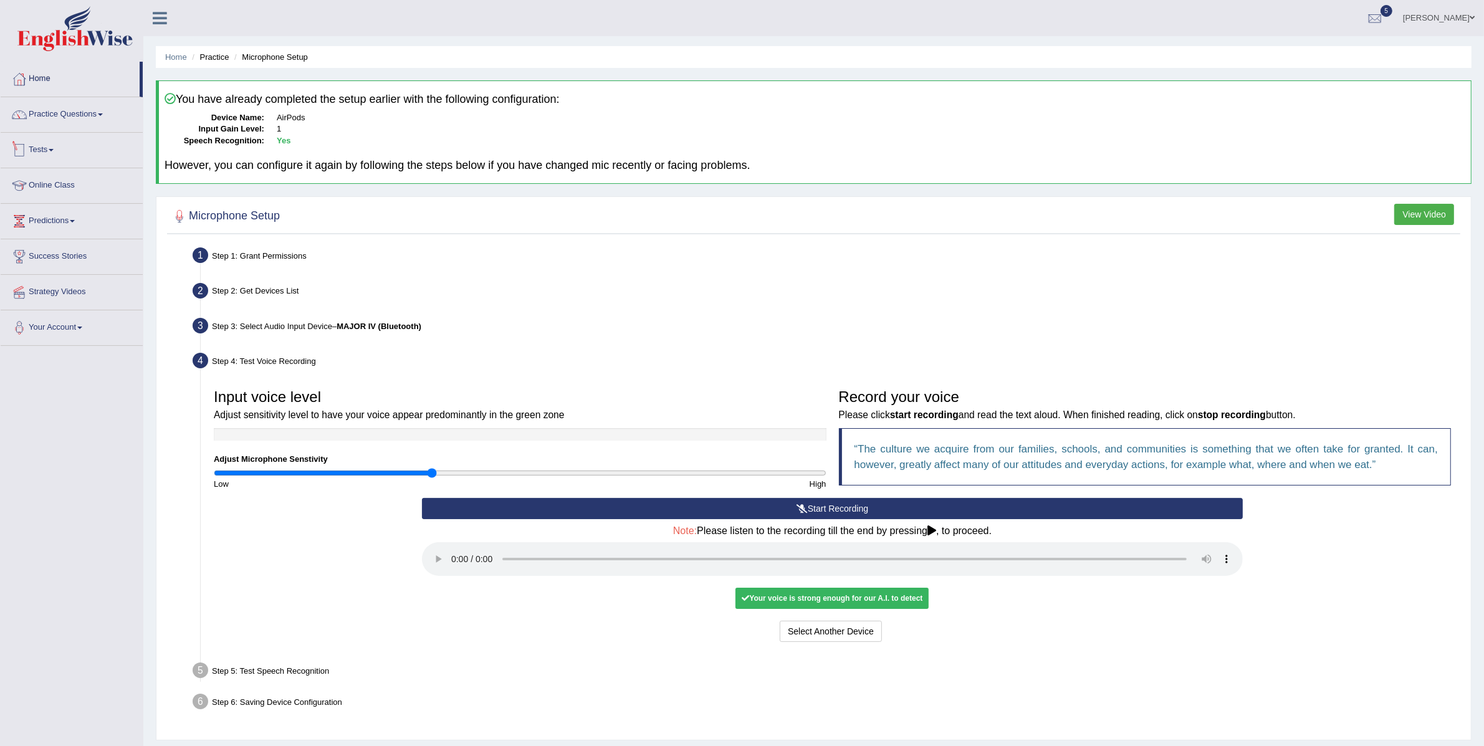
click at [52, 150] on link "Tests" at bounding box center [72, 148] width 142 height 31
click at [71, 178] on link "Take Practice Sectional Test" at bounding box center [81, 179] width 117 height 22
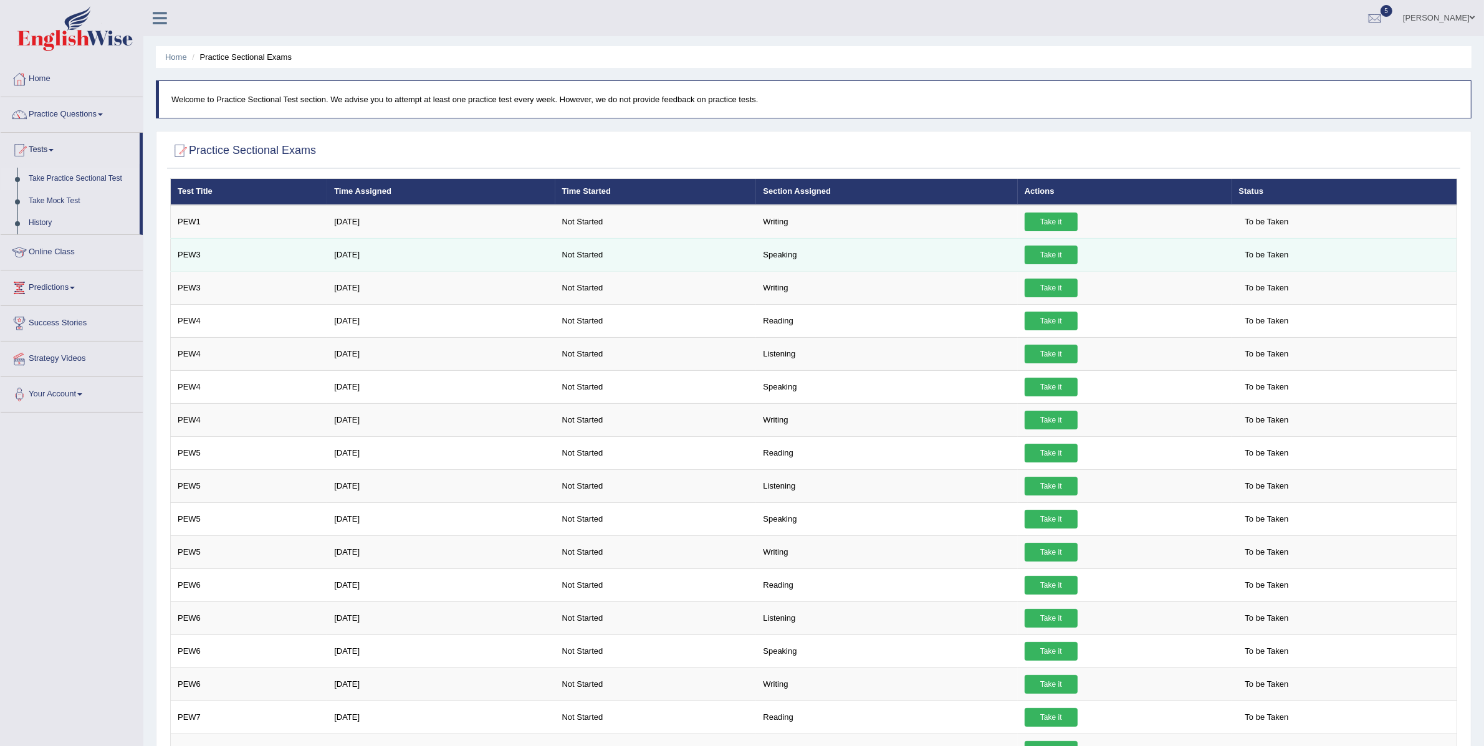
click at [1047, 251] on link "Take it" at bounding box center [1051, 255] width 53 height 19
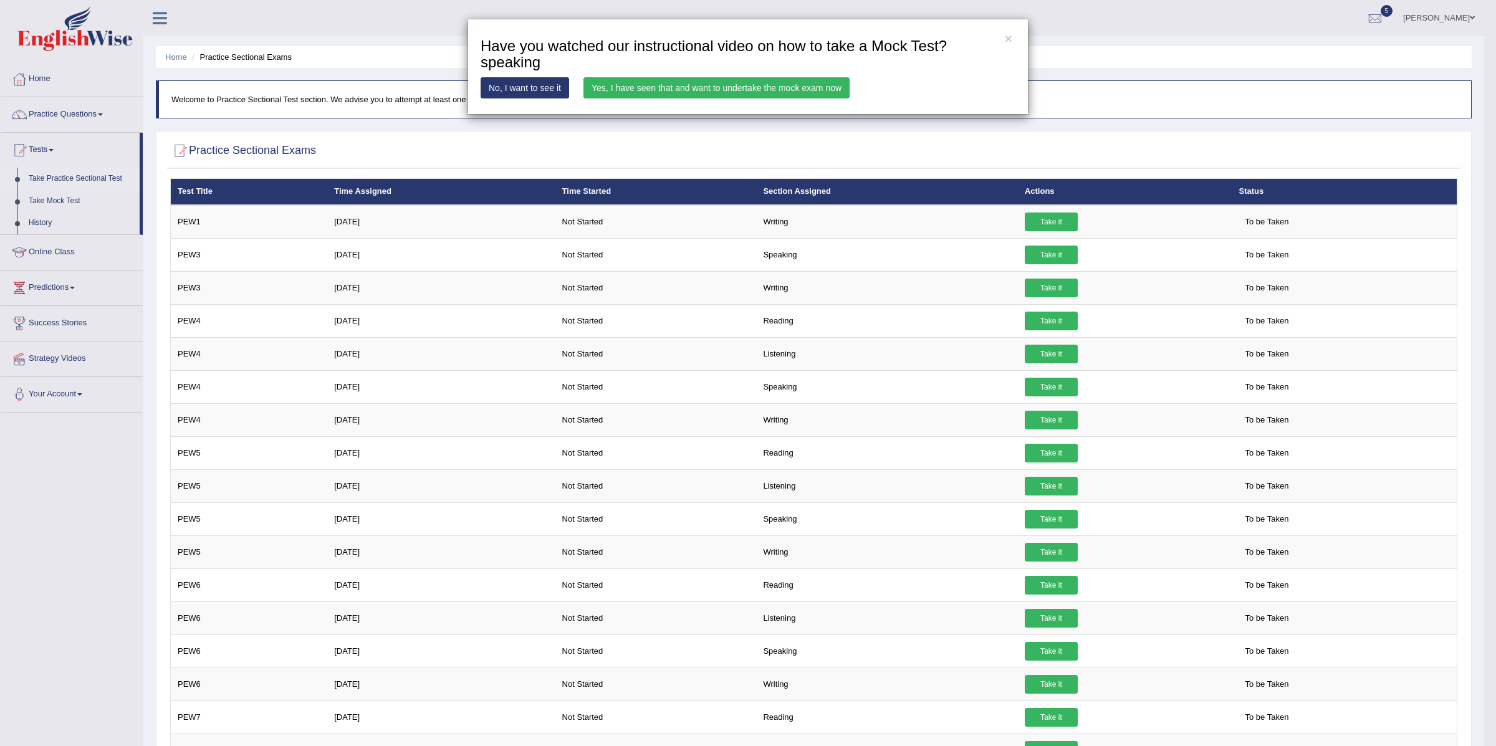
click at [751, 87] on link "Yes, I have seen that and want to undertake the mock exam now" at bounding box center [716, 87] width 266 height 21
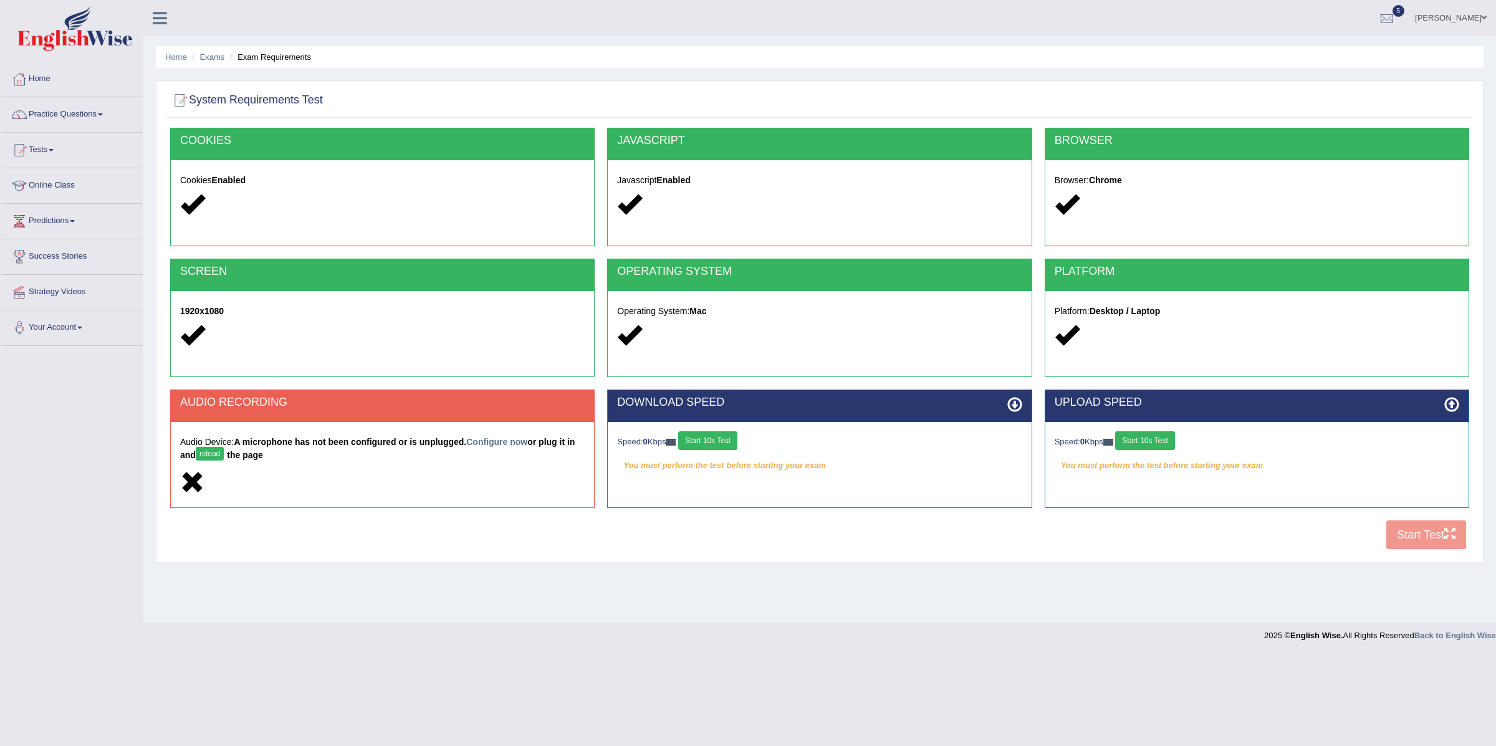
click at [216, 456] on button "reload" at bounding box center [210, 454] width 28 height 14
click at [490, 442] on link "Configure now" at bounding box center [496, 442] width 61 height 10
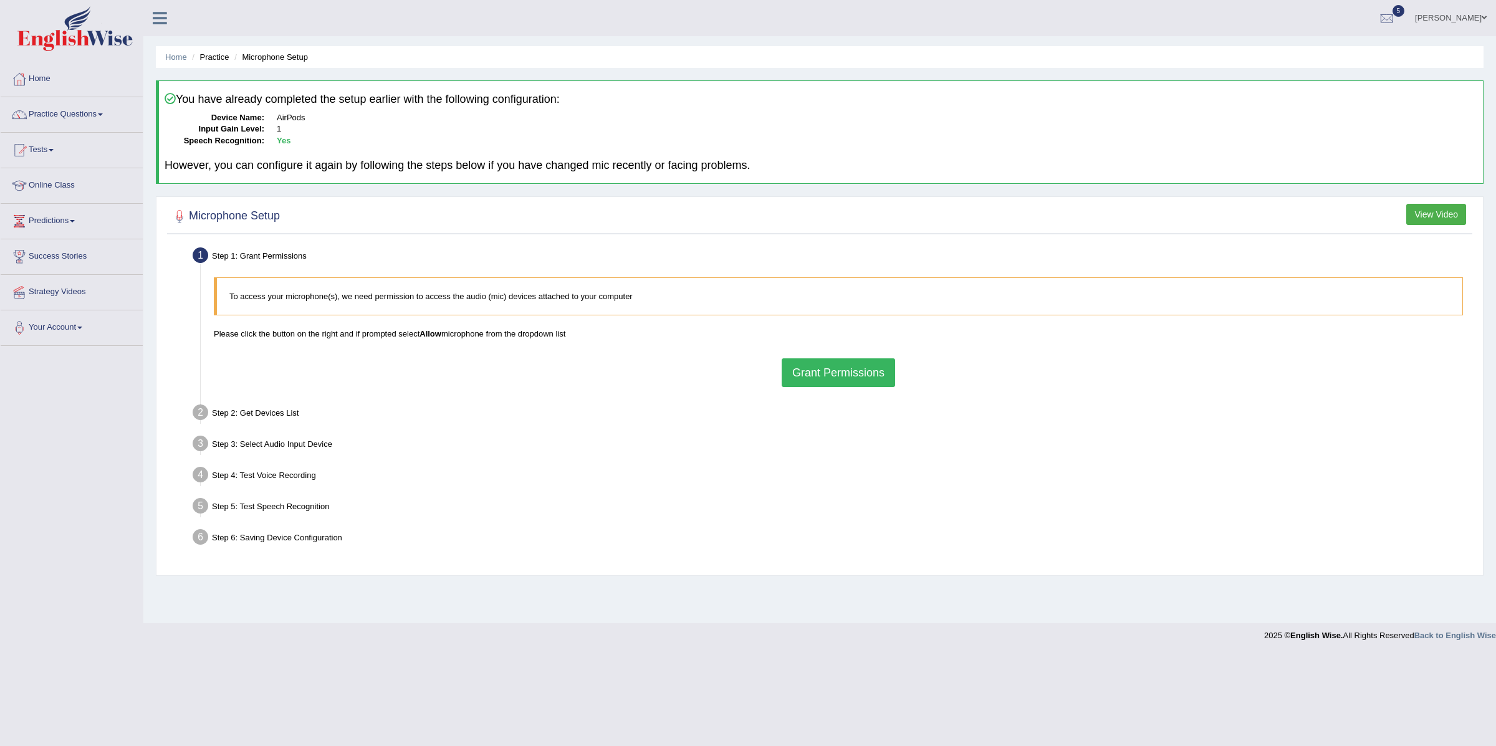
click at [805, 377] on button "Grant Permissions" at bounding box center [838, 372] width 113 height 29
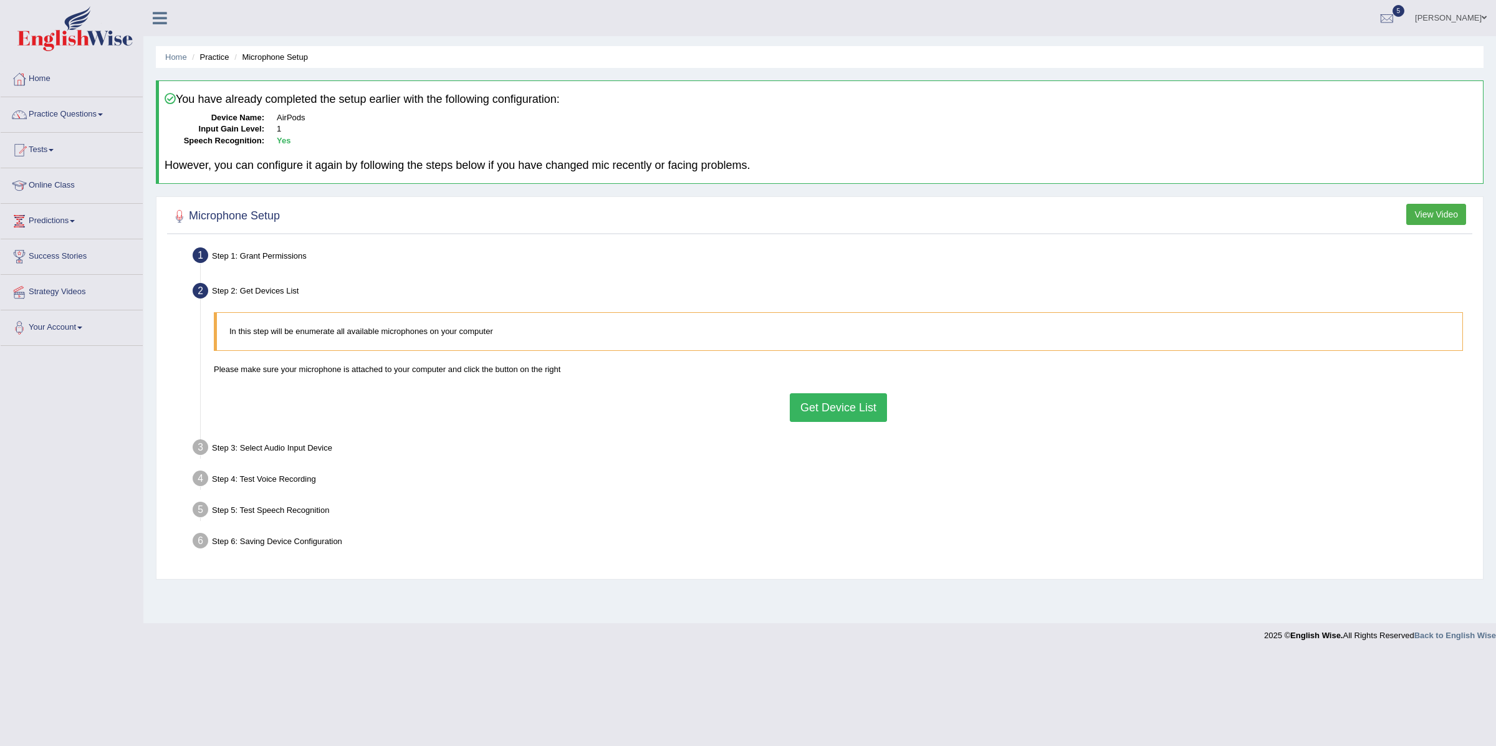
click at [819, 405] on button "Get Device List" at bounding box center [838, 407] width 97 height 29
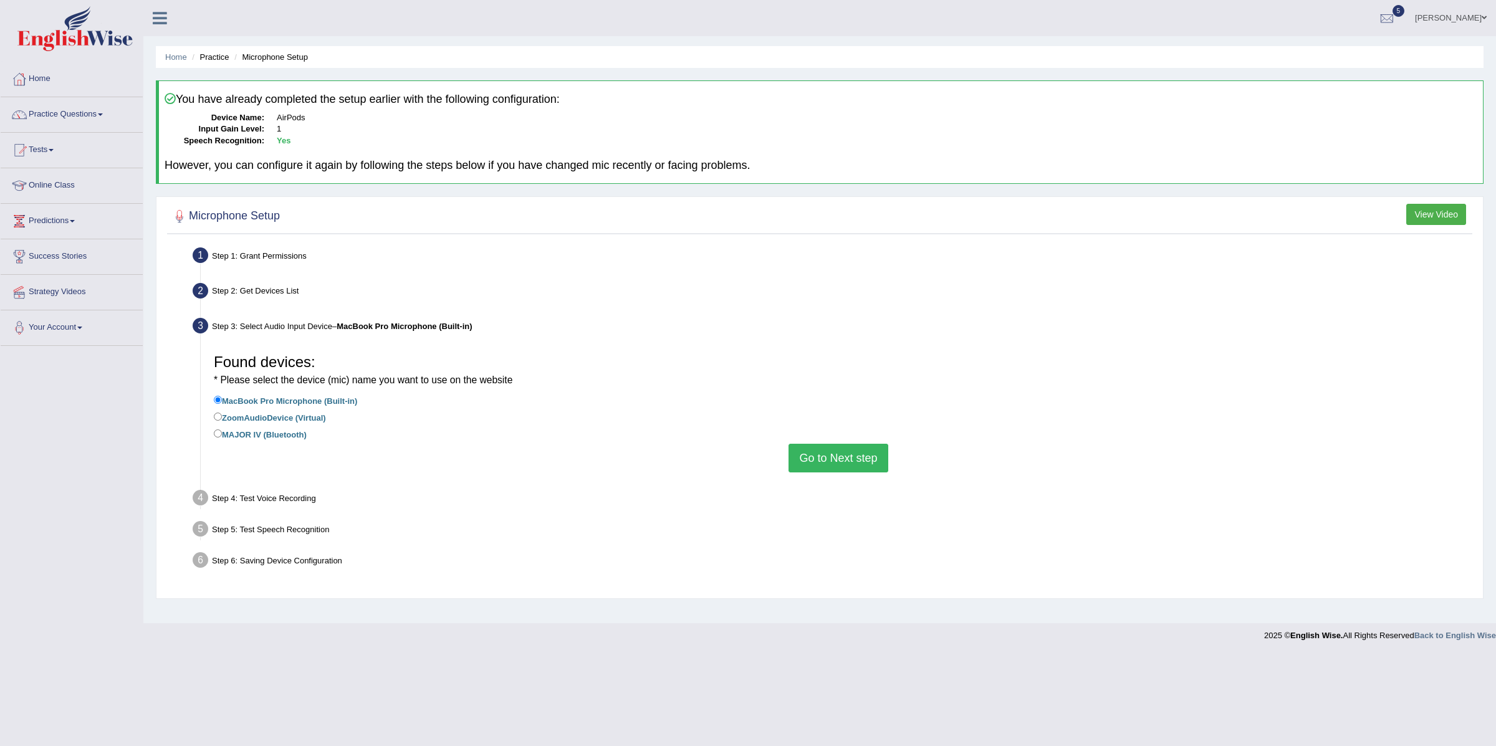
click at [276, 438] on label "MAJOR IV (Bluetooth)" at bounding box center [260, 434] width 93 height 14
click at [222, 438] on input "MAJOR IV (Bluetooth)" at bounding box center [218, 433] width 8 height 8
radio input "true"
click at [828, 454] on button "Go to Next step" at bounding box center [838, 458] width 99 height 29
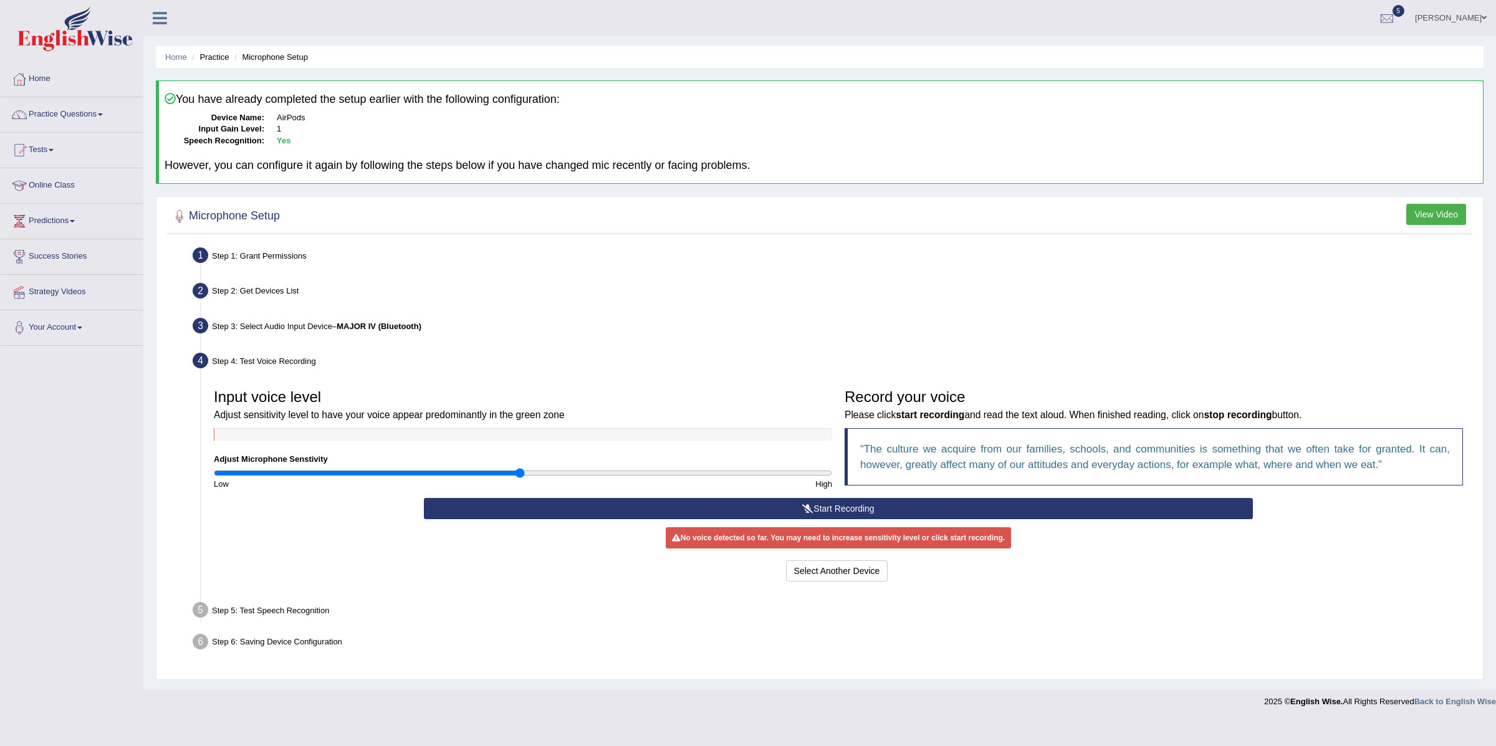
click at [804, 498] on button "Start Recording" at bounding box center [838, 508] width 828 height 21
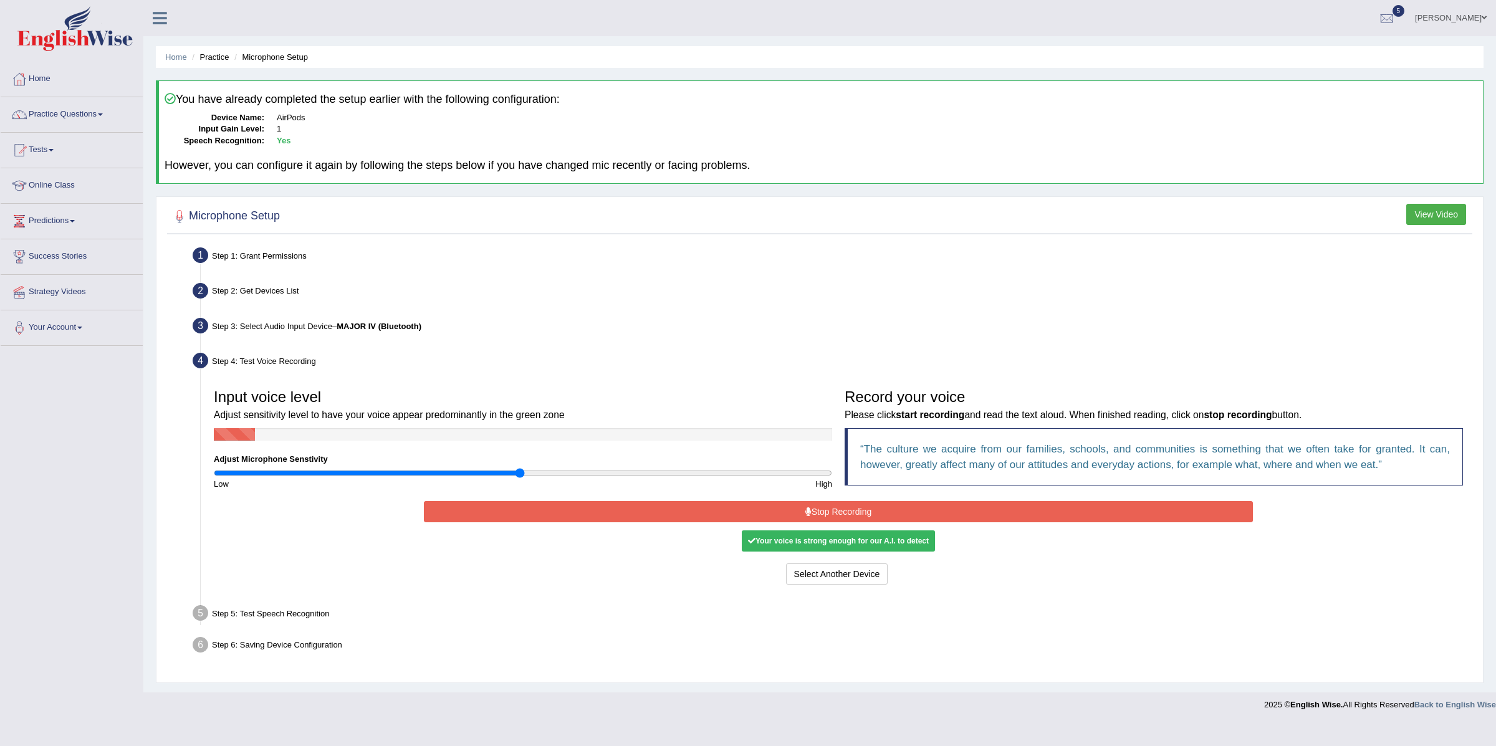
click at [855, 514] on button "Stop Recording" at bounding box center [838, 511] width 828 height 21
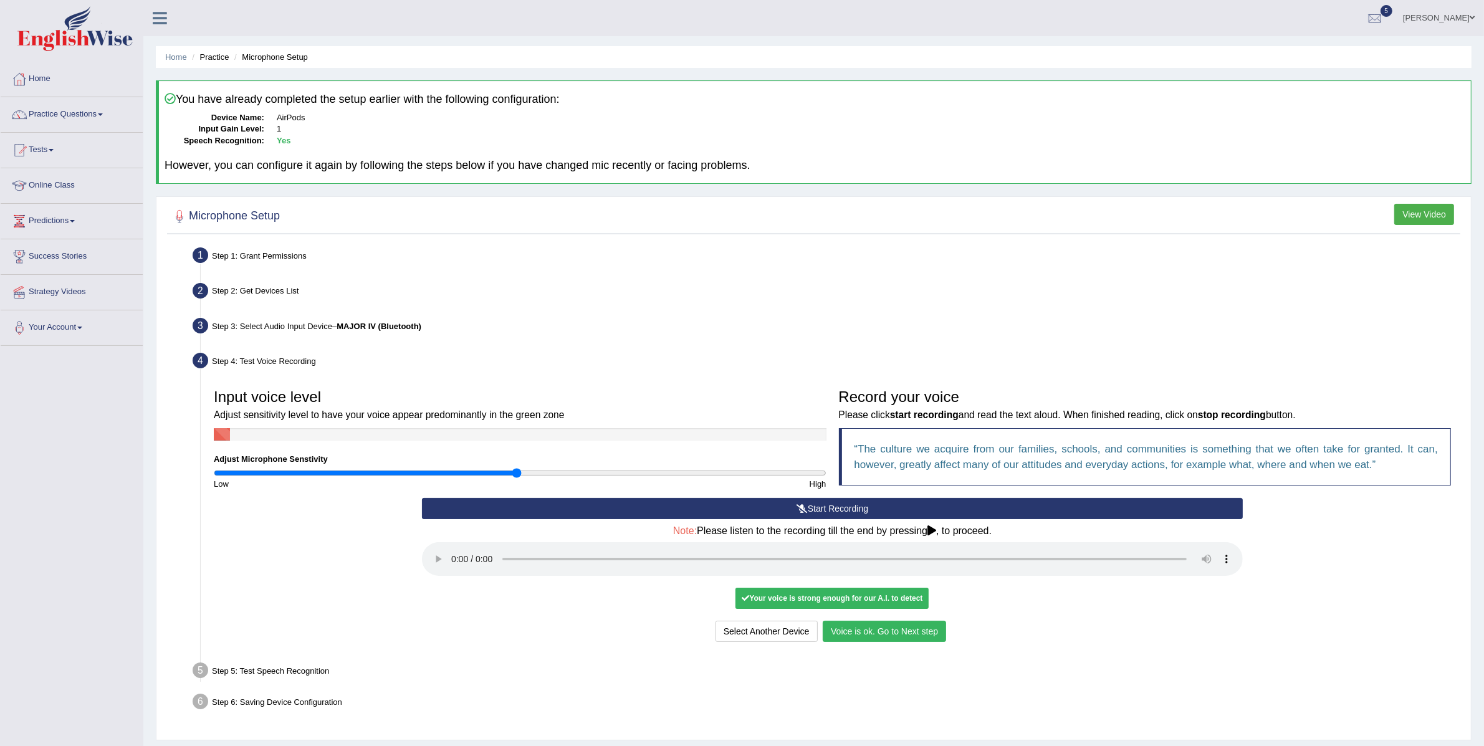
click at [904, 631] on button "Voice is ok. Go to Next step" at bounding box center [884, 631] width 123 height 21
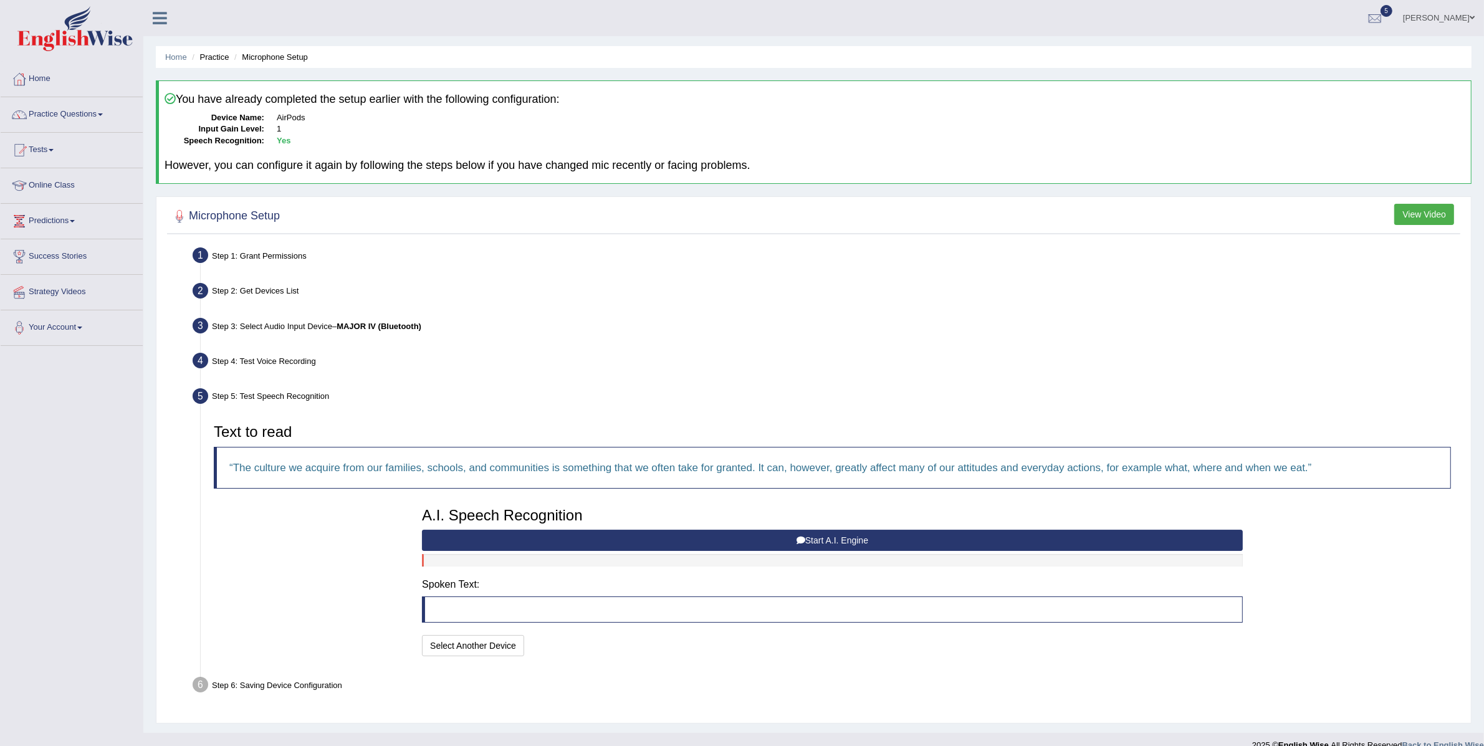
click at [714, 540] on button "Start A.I. Engine" at bounding box center [832, 540] width 821 height 21
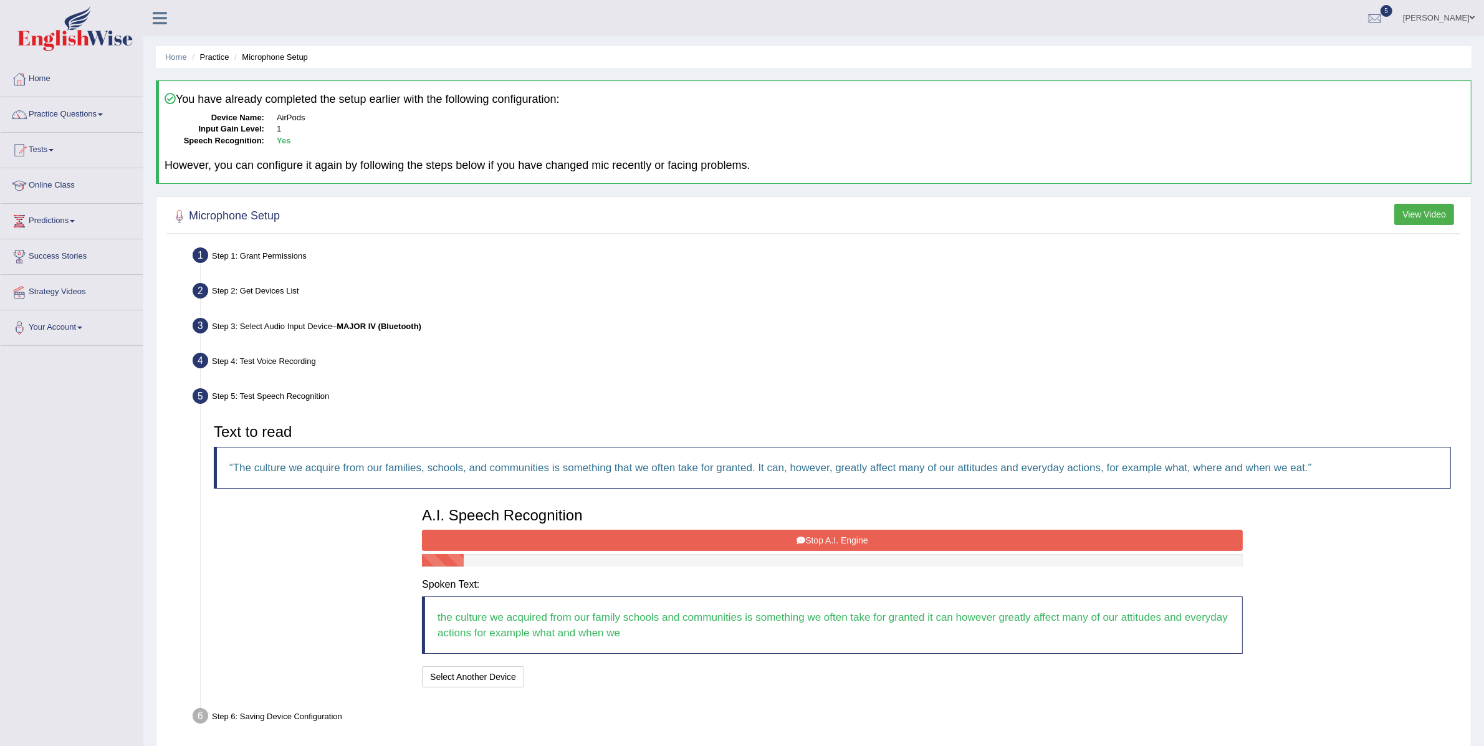
click at [850, 538] on button "Stop A.I. Engine" at bounding box center [832, 540] width 821 height 21
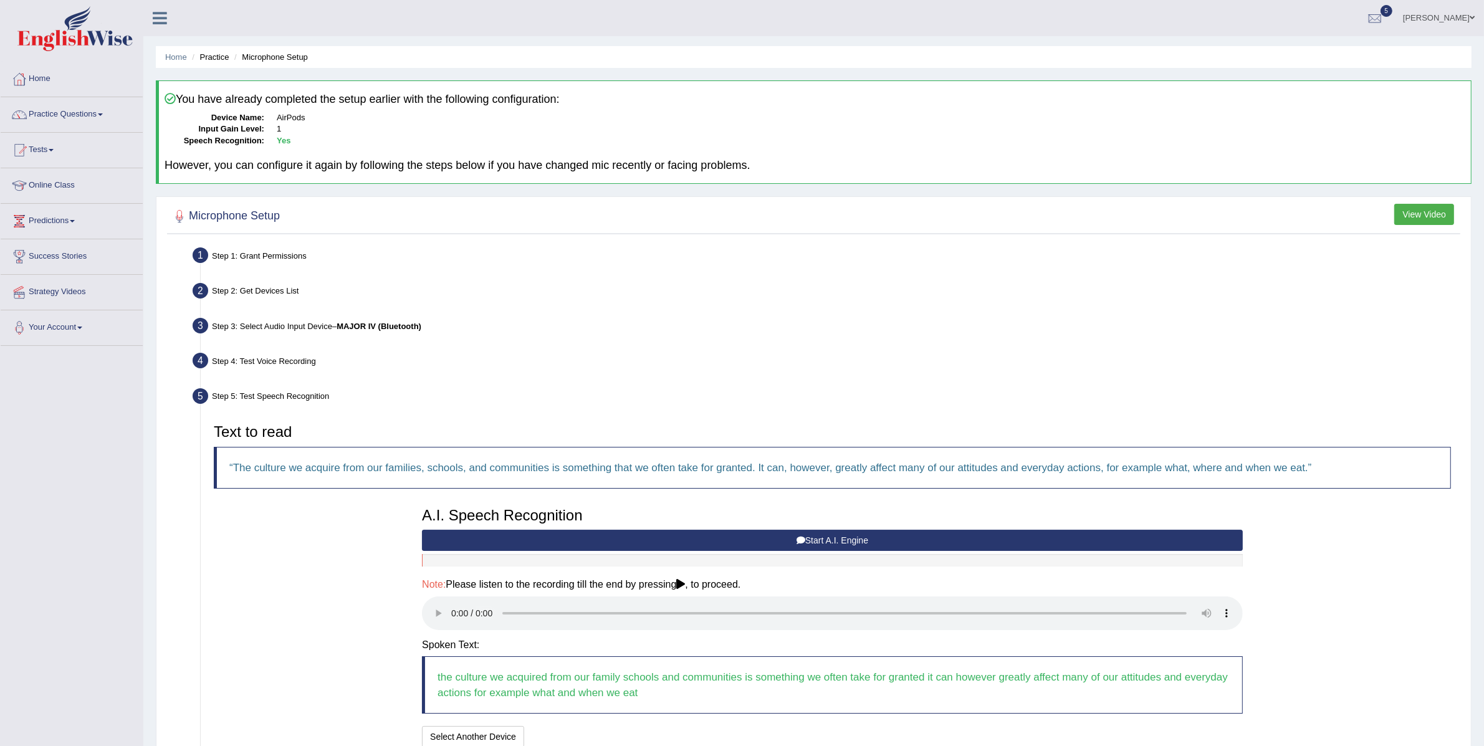
click at [422, 616] on audio at bounding box center [832, 614] width 821 height 34
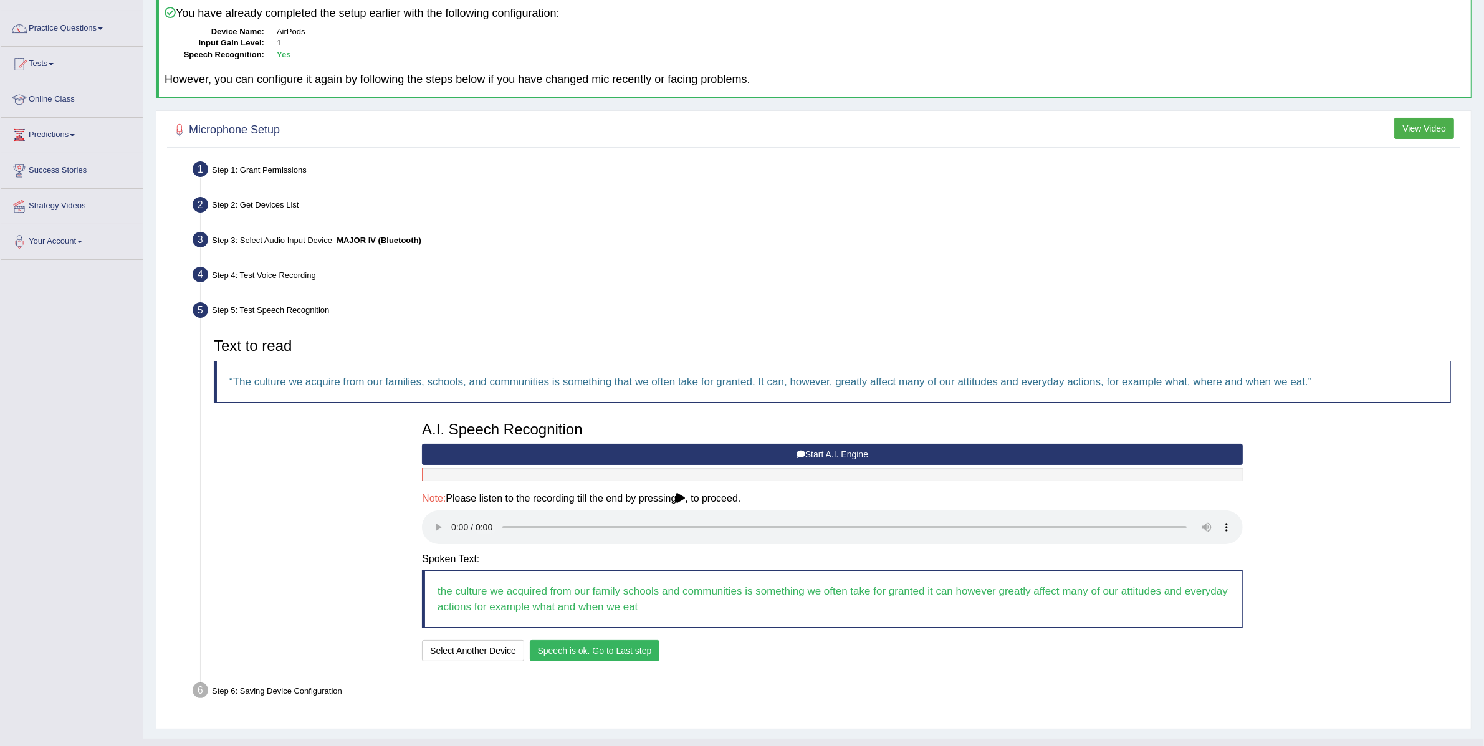
scroll to position [110, 0]
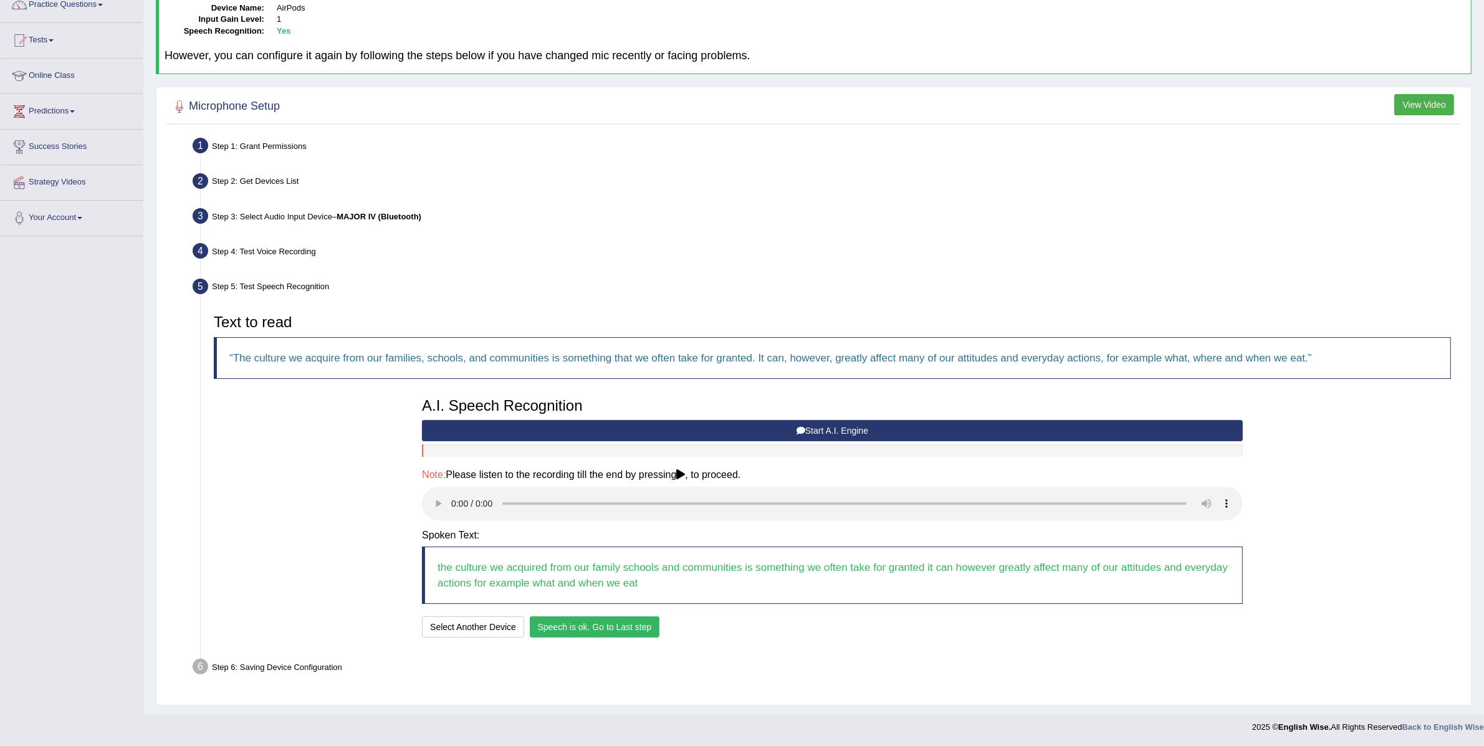
click at [598, 631] on button "Speech is ok. Go to Last step" at bounding box center [595, 626] width 130 height 21
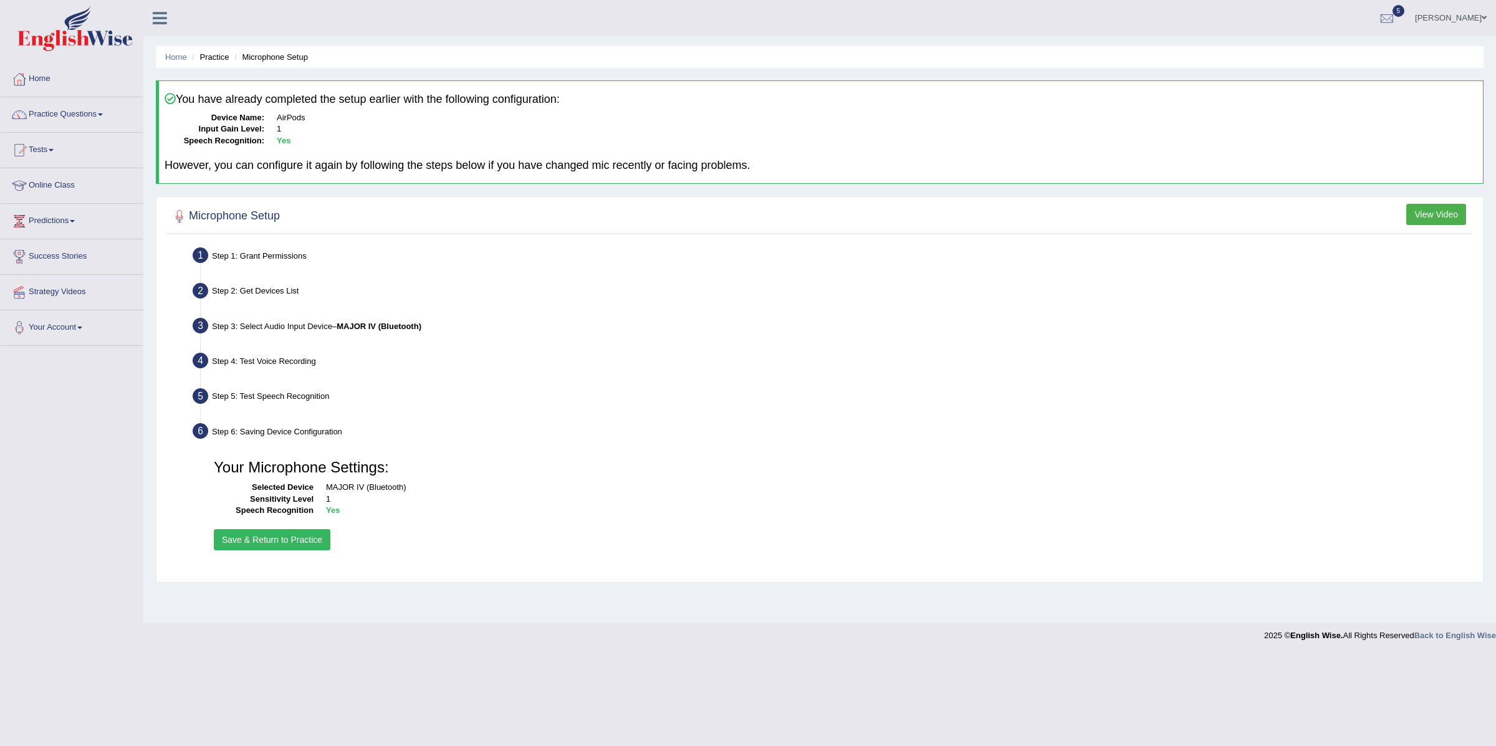
click at [320, 544] on button "Save & Return to Practice" at bounding box center [272, 539] width 117 height 21
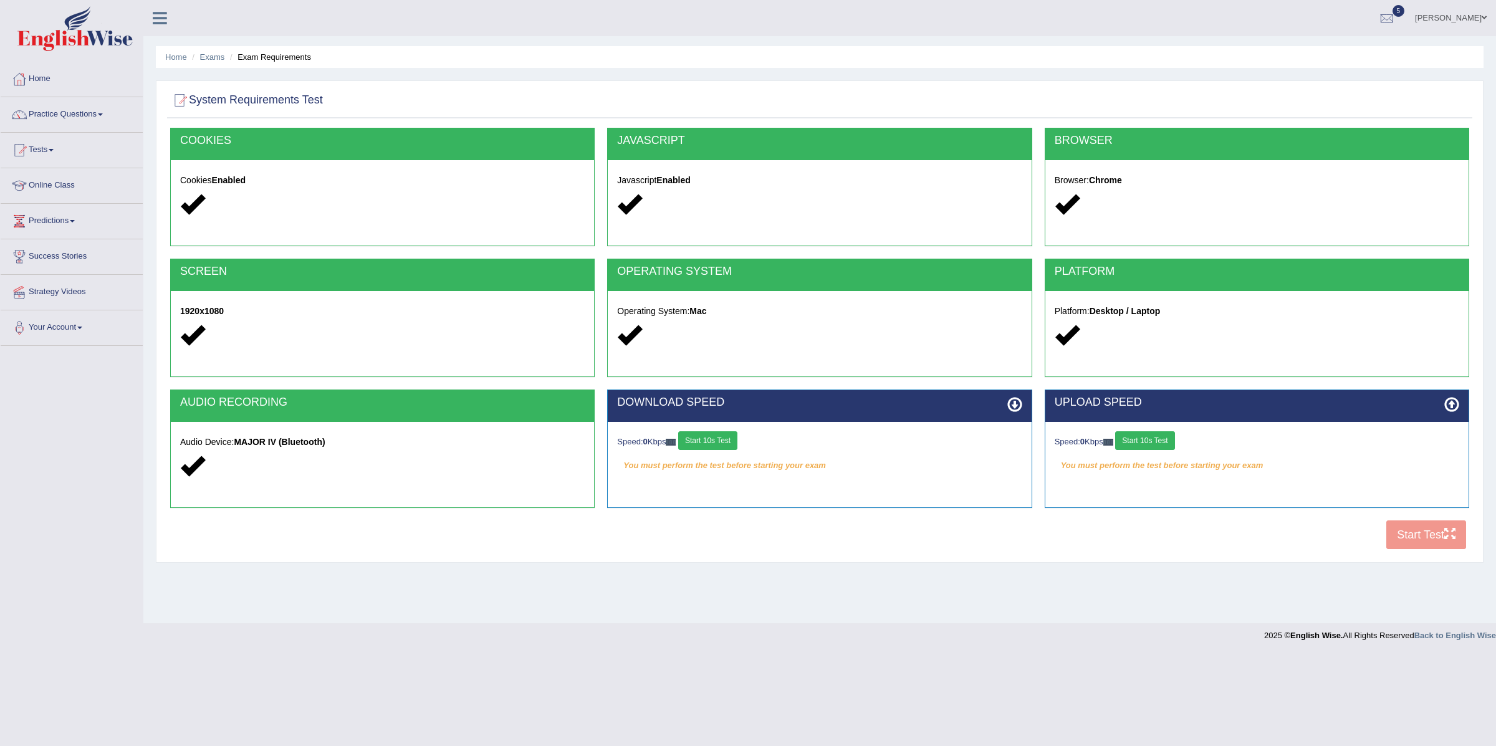
click at [731, 445] on button "Start 10s Test" at bounding box center [707, 440] width 59 height 19
click at [1158, 442] on button "Start 10s Test" at bounding box center [1144, 440] width 59 height 19
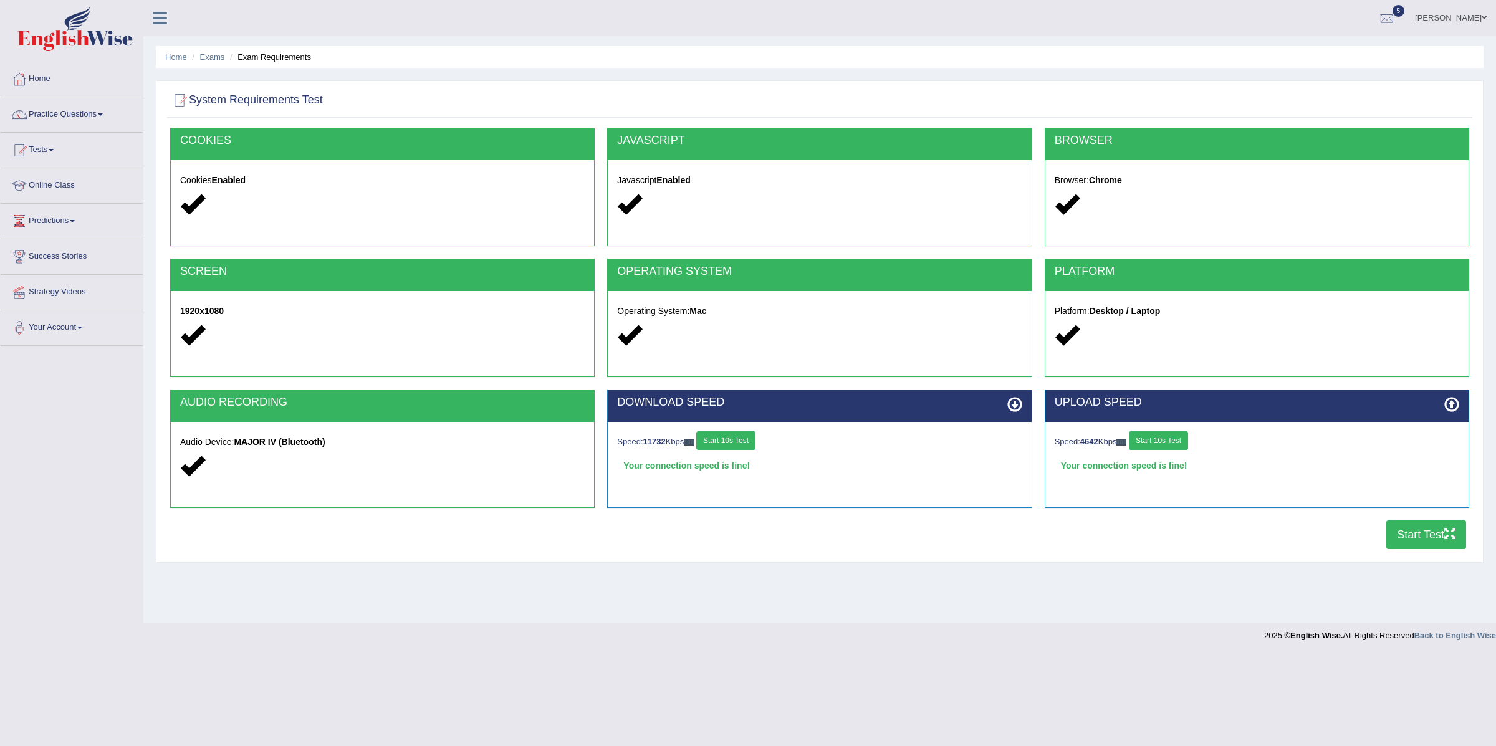
click at [1430, 537] on button "Start Test" at bounding box center [1426, 534] width 80 height 29
